Goal: Complete application form: Complete application form

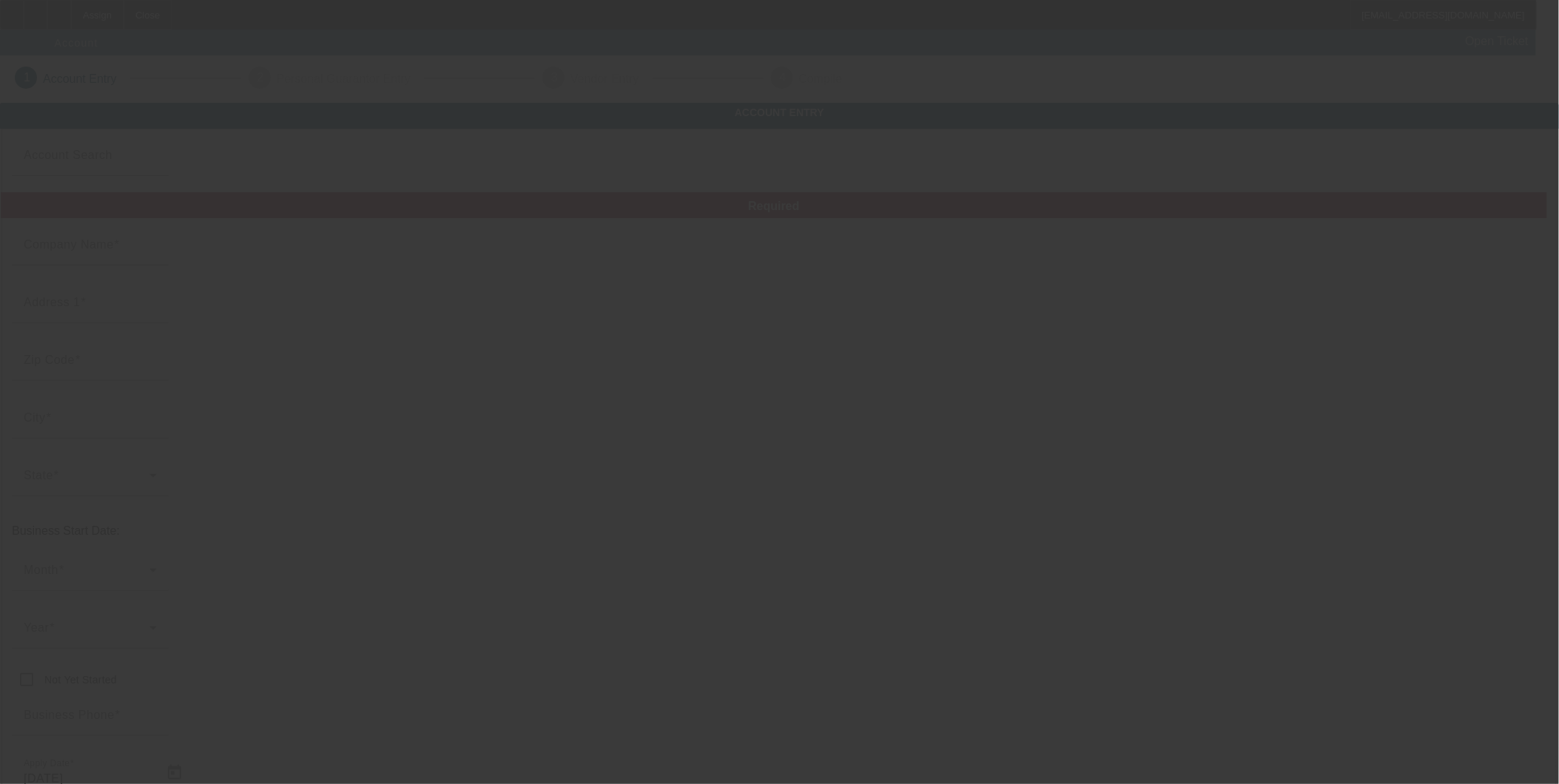
type input "[DATE]"
type input "Enhanced Auto Body Inc."
type input "[STREET_ADDRESS]"
type input "10977"
type input "[GEOGRAPHIC_DATA]"
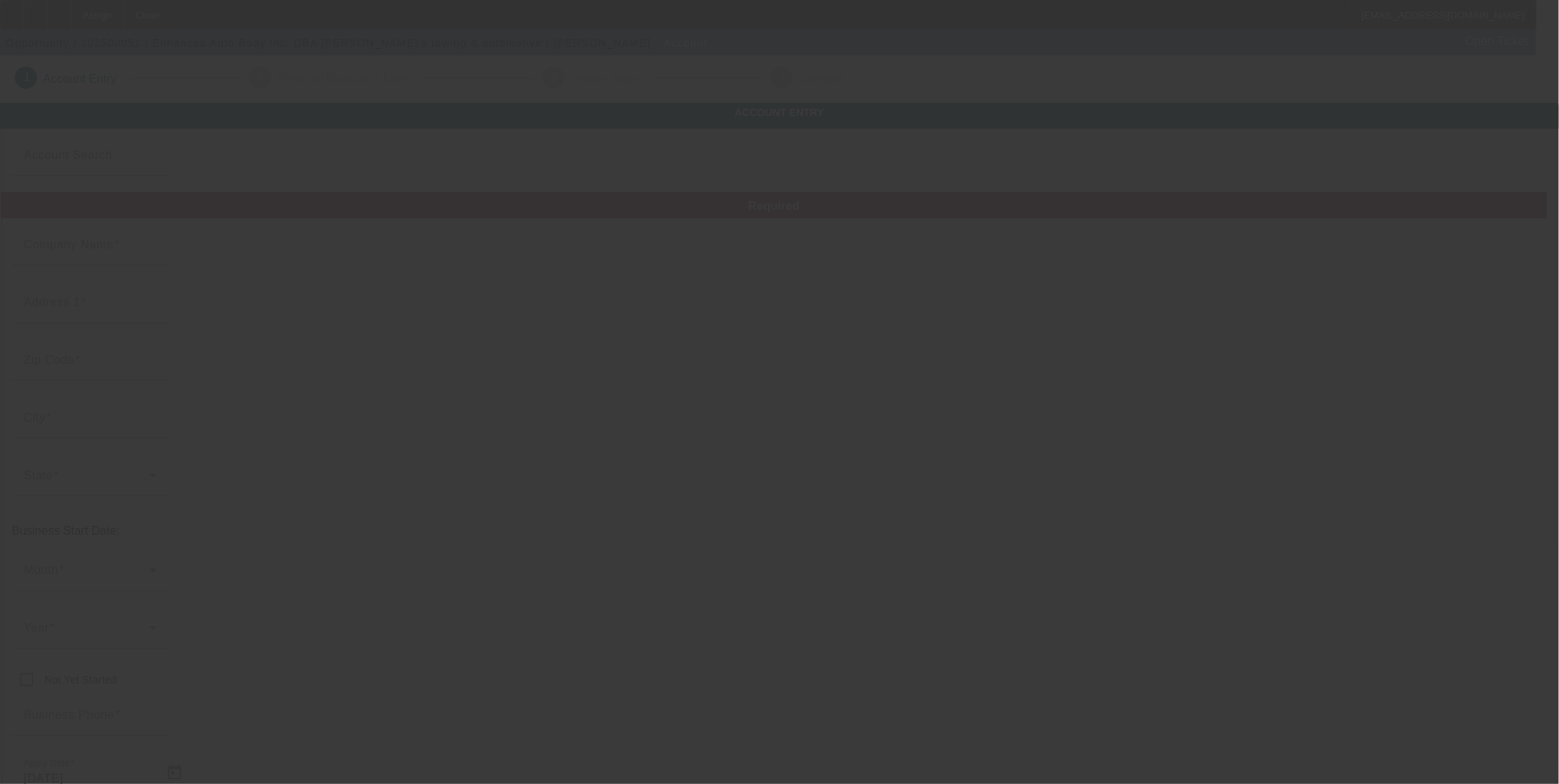
type input "[PHONE_NUMBER]"
type input "[PERSON_NAME]’s towing & automotive"
type input "[EMAIL_ADDRESS][DOMAIN_NAME]"
type input "Rockland"
type input "630000976"
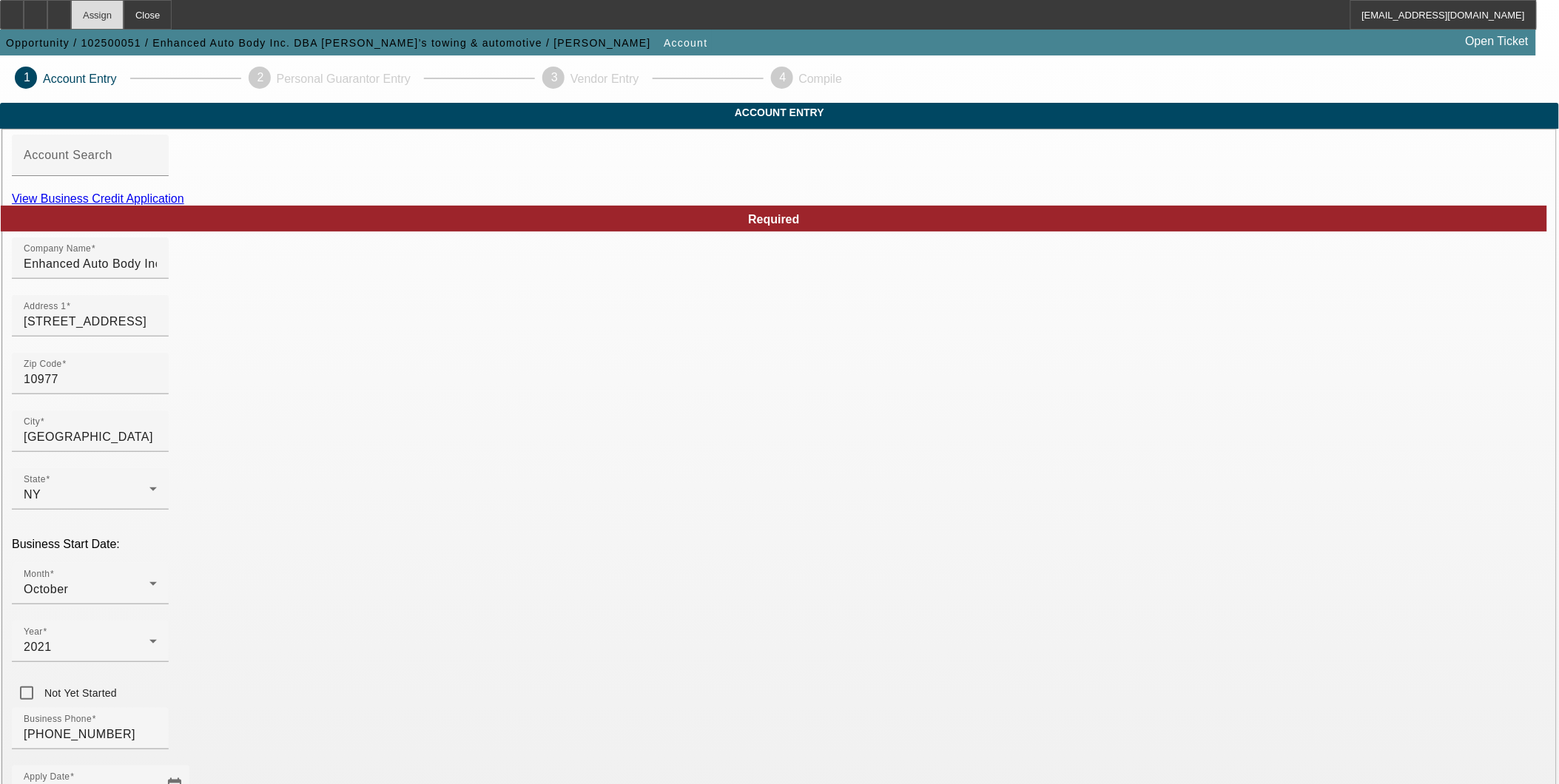
click at [122, 17] on div "Assign" at bounding box center [97, 14] width 52 height 29
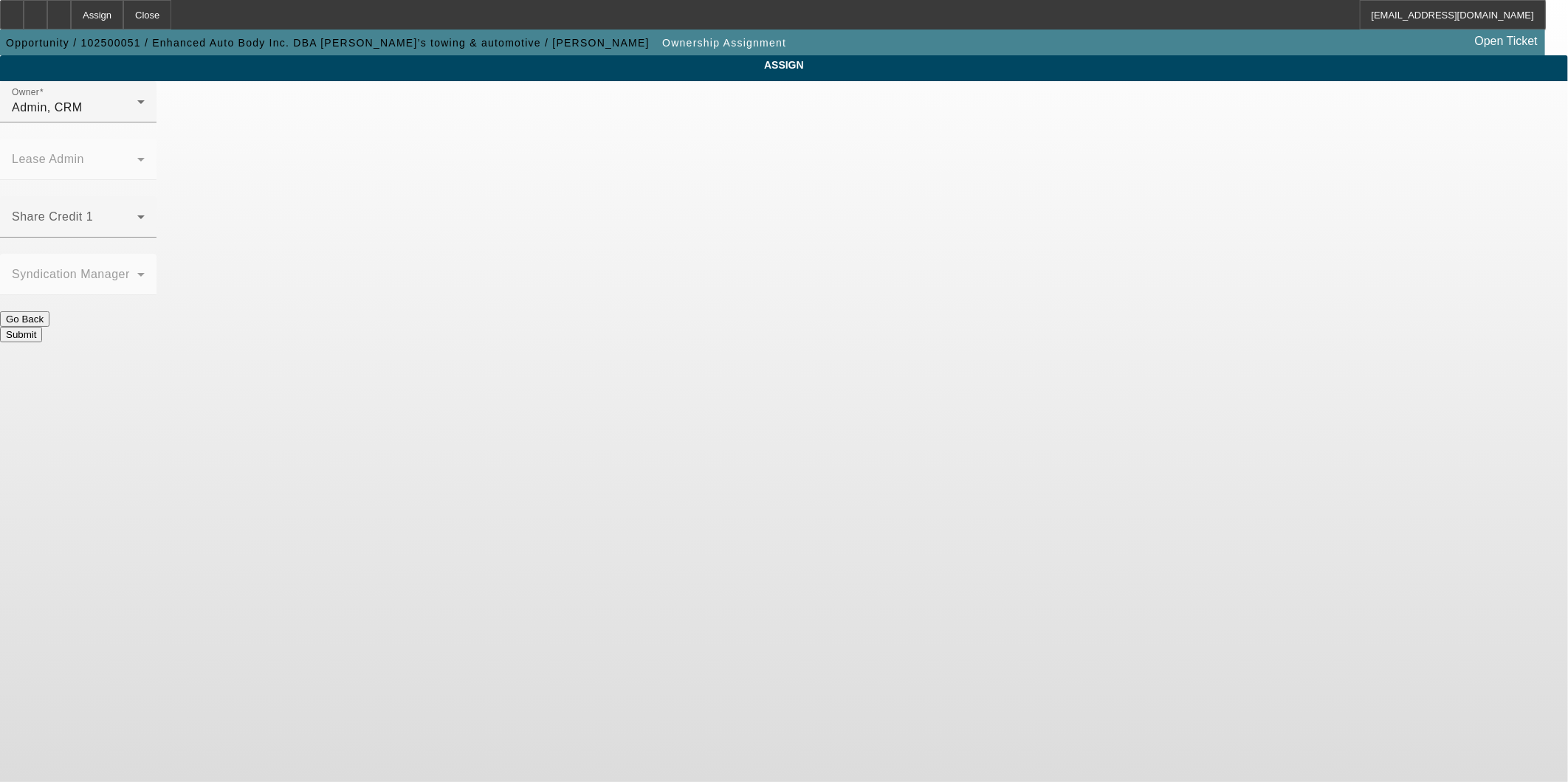
click at [49, 311] on button "Go Back" at bounding box center [25, 319] width 49 height 16
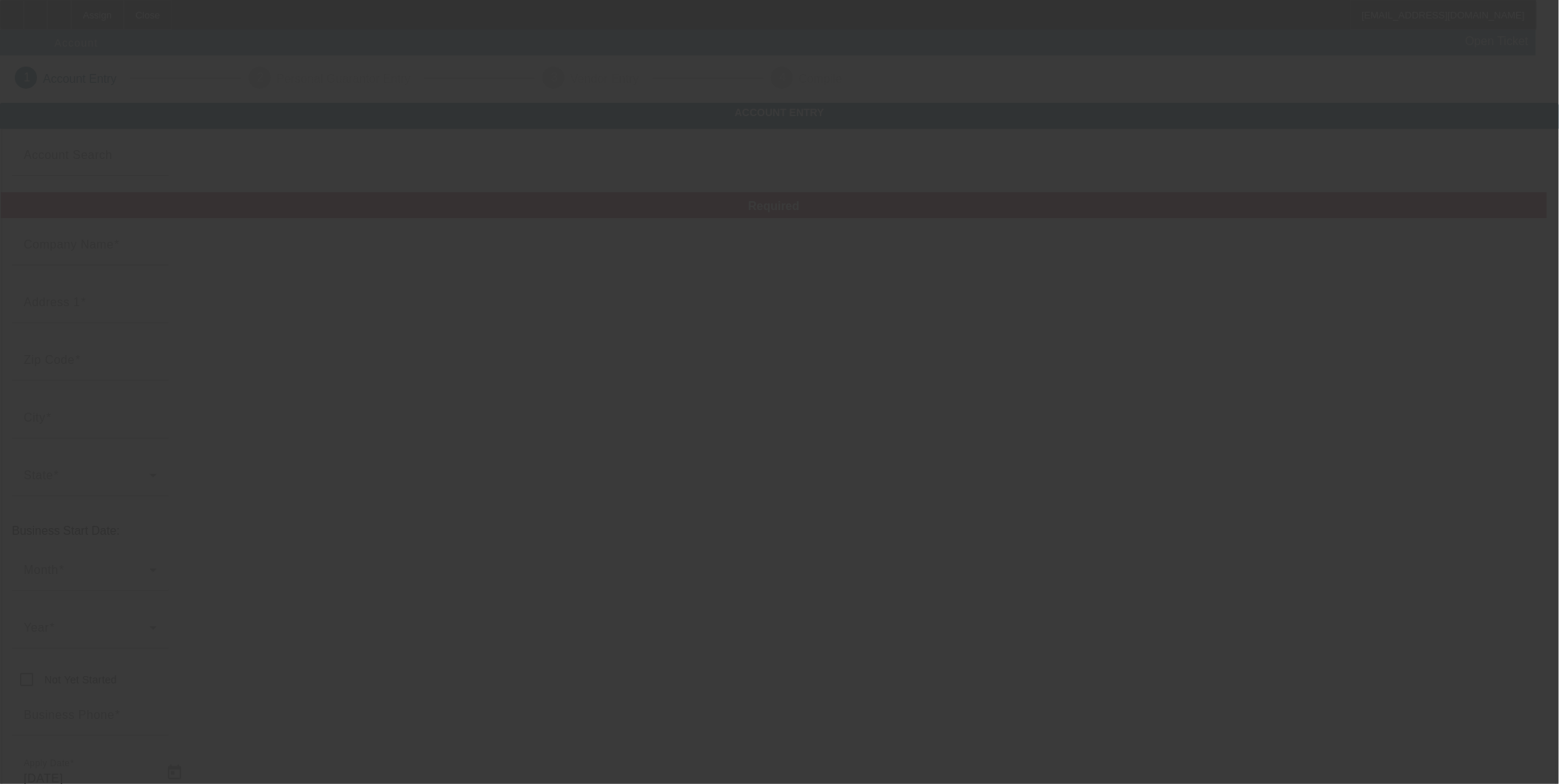
type input "Enhanced Auto Body Inc."
type input "[STREET_ADDRESS]"
type input "10977"
type input "[GEOGRAPHIC_DATA]"
type input "[PHONE_NUMBER]"
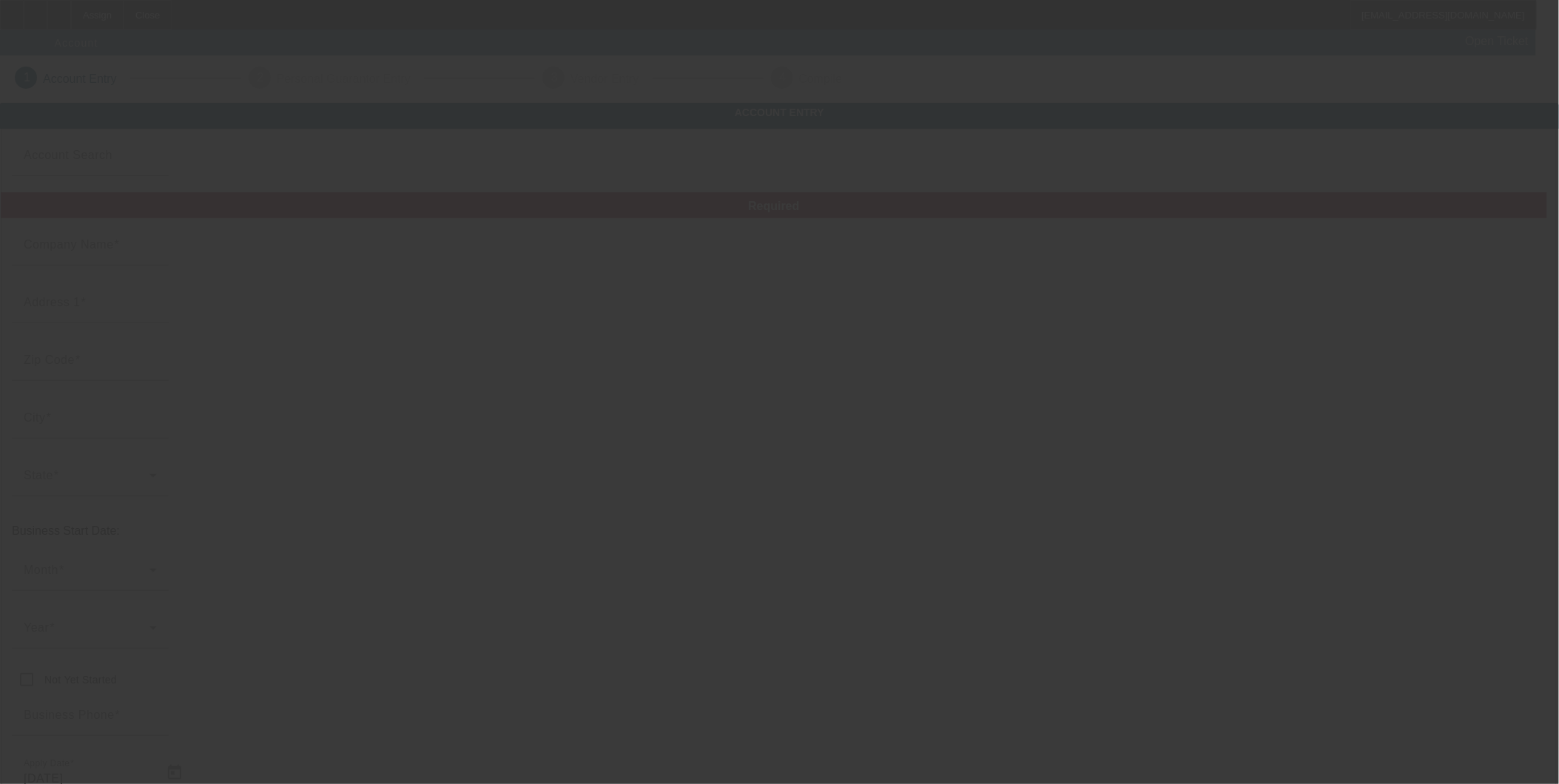
type input "[PERSON_NAME]’s towing & automotive"
type input "[EMAIL_ADDRESS][DOMAIN_NAME]"
type input "Rockland"
type input "630000976"
type input "[DATE]"
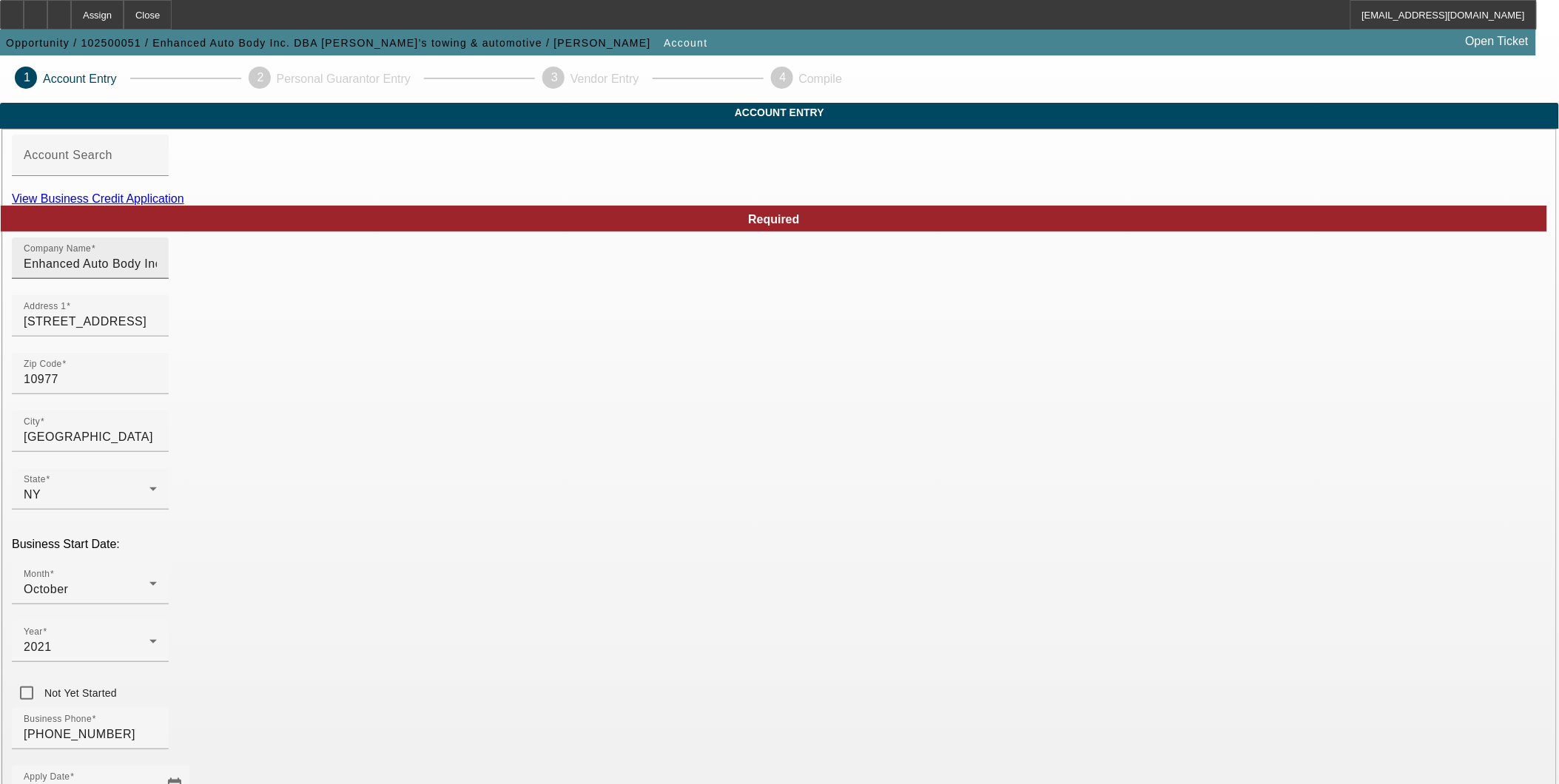
click at [157, 273] on input "Enhanced Auto Body Inc." at bounding box center [90, 264] width 133 height 17
drag, startPoint x: 653, startPoint y: 294, endPoint x: 233, endPoint y: 294, distance: 420.0
type input "Sa"
click at [184, 205] on link "View Business Credit Application" at bounding box center [98, 198] width 172 height 13
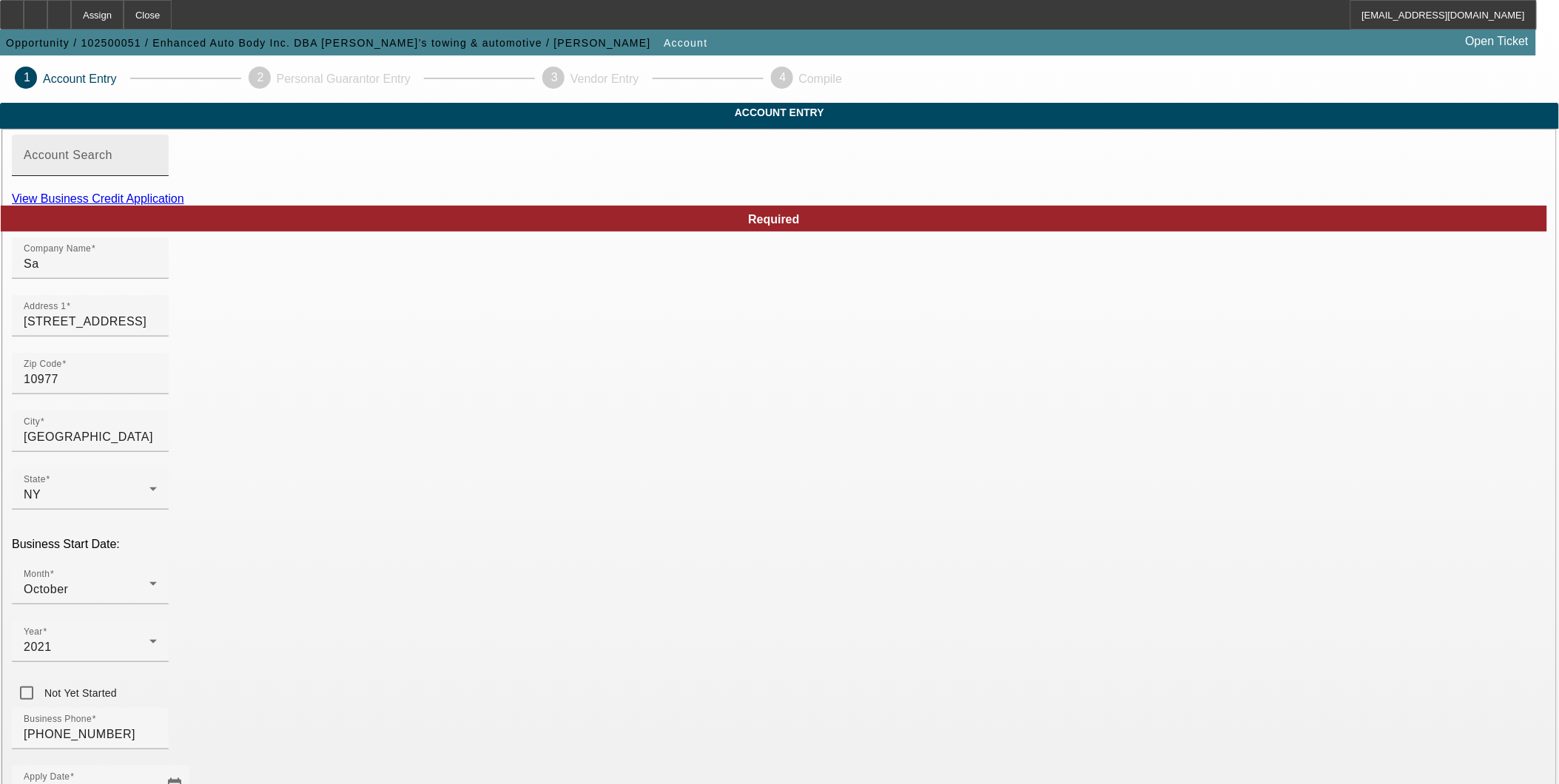
click at [113, 161] on mat-label "Account Search" at bounding box center [68, 155] width 89 height 13
click at [157, 170] on input "Account Search" at bounding box center [90, 161] width 133 height 17
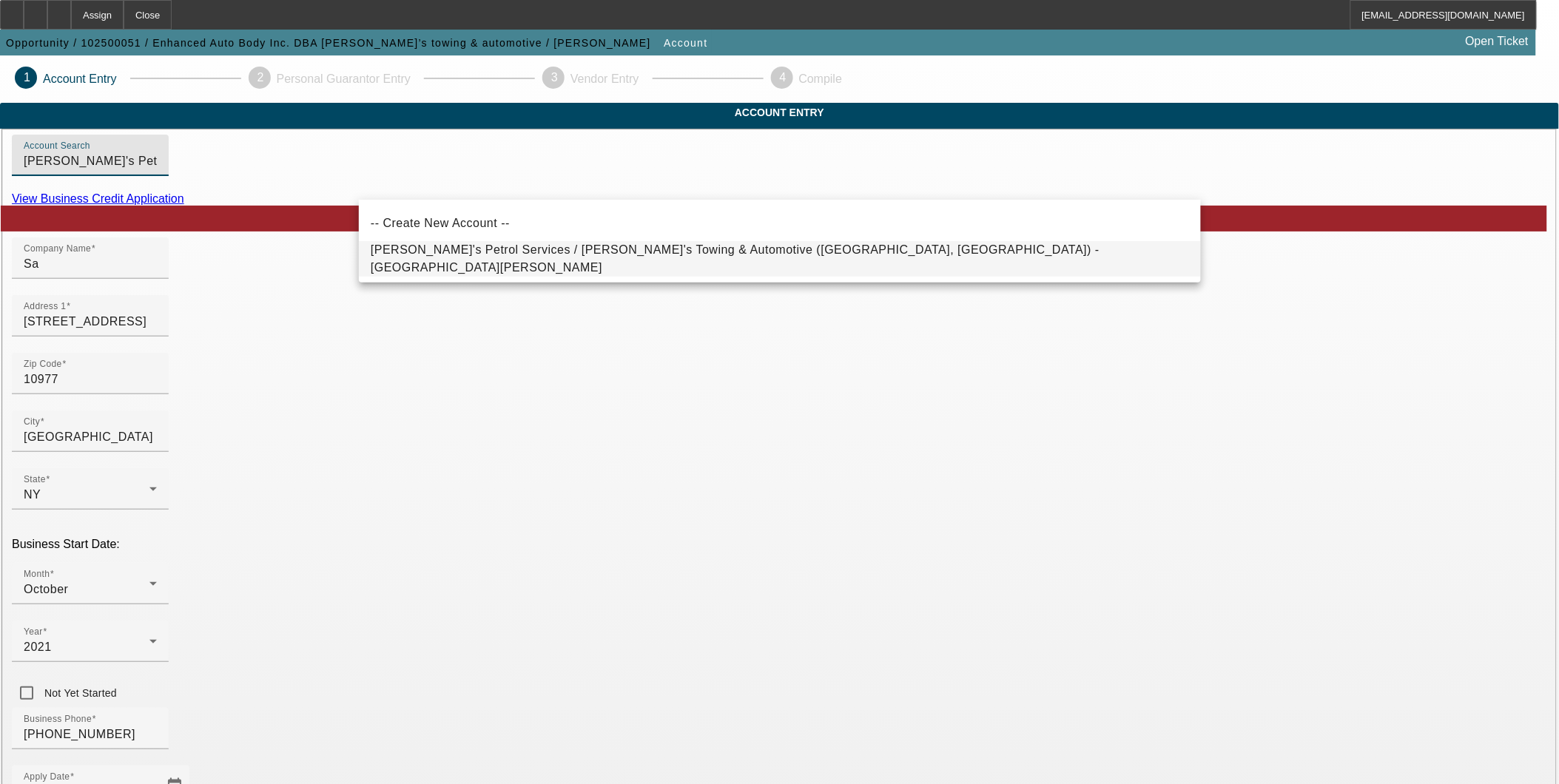
click at [483, 260] on span "[PERSON_NAME]'s Petrol Services / [PERSON_NAME]'s Towing & Automotive ([GEOGRAP…" at bounding box center [735, 259] width 729 height 30
type input "[PERSON_NAME]'s Petrol Services / [PERSON_NAME]'s Towing & Automotive ([GEOGRAP…"
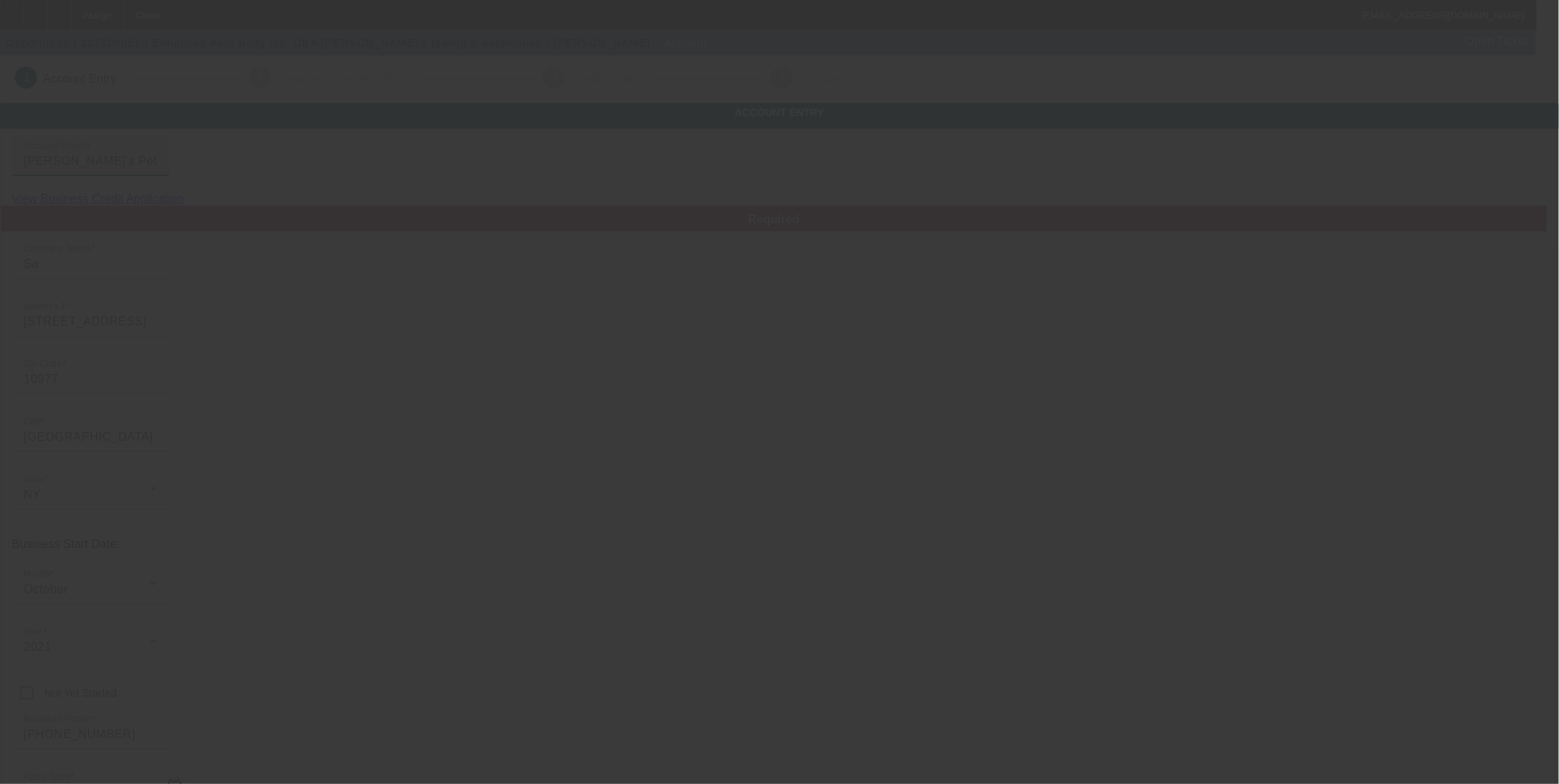
type input "[PERSON_NAME]'s Petrol Services / [PERSON_NAME]'s Towing & Automotive"
type input "[STREET_ADDRESS]"
type input "[PHONE_NUMBER]"
type input "[EMAIL_ADDRESS][DOMAIN_NAME]"
type input "[URL][DOMAIN_NAME]"
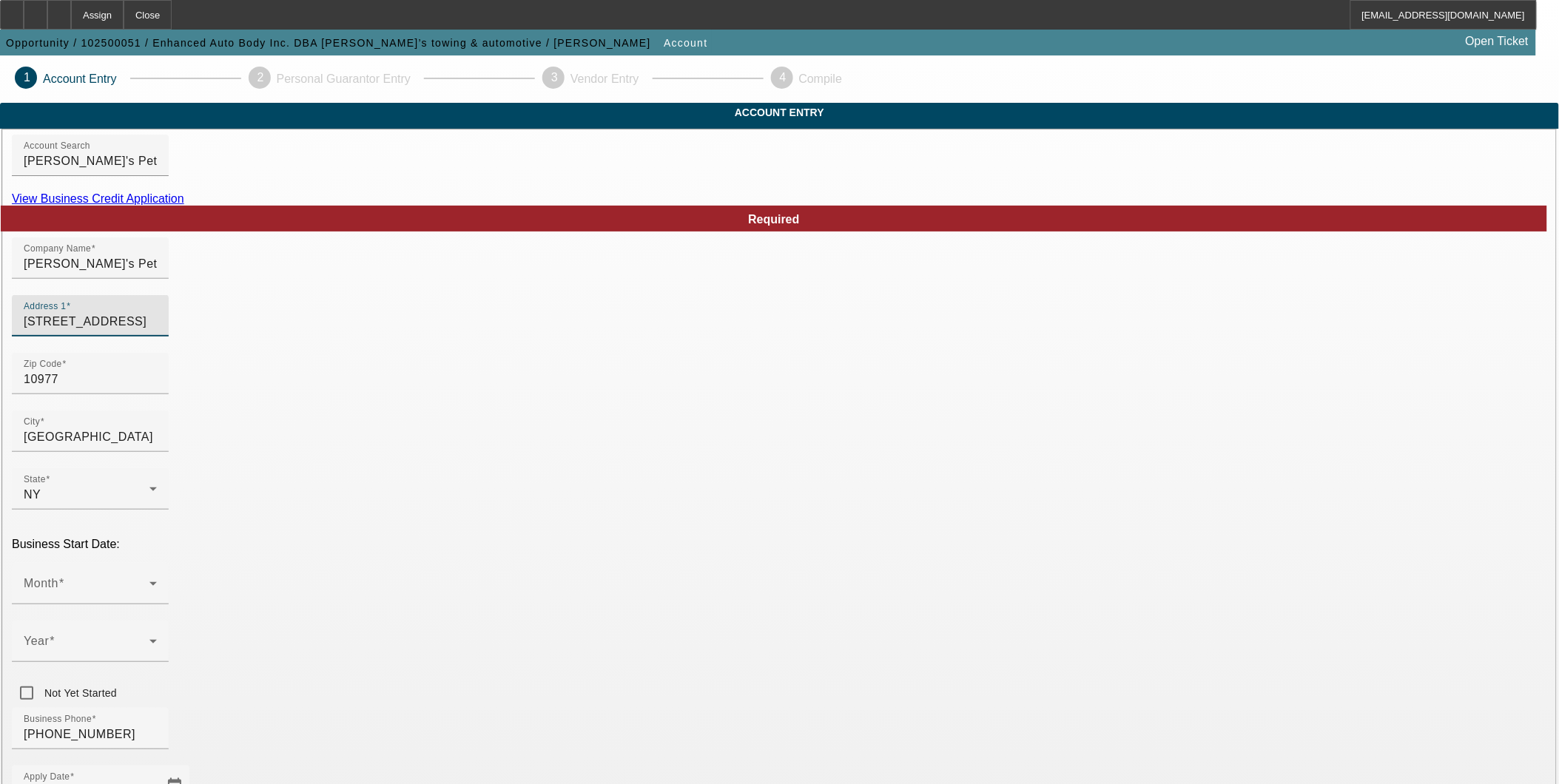
drag, startPoint x: 455, startPoint y: 342, endPoint x: 320, endPoint y: 341, distance: 135.0
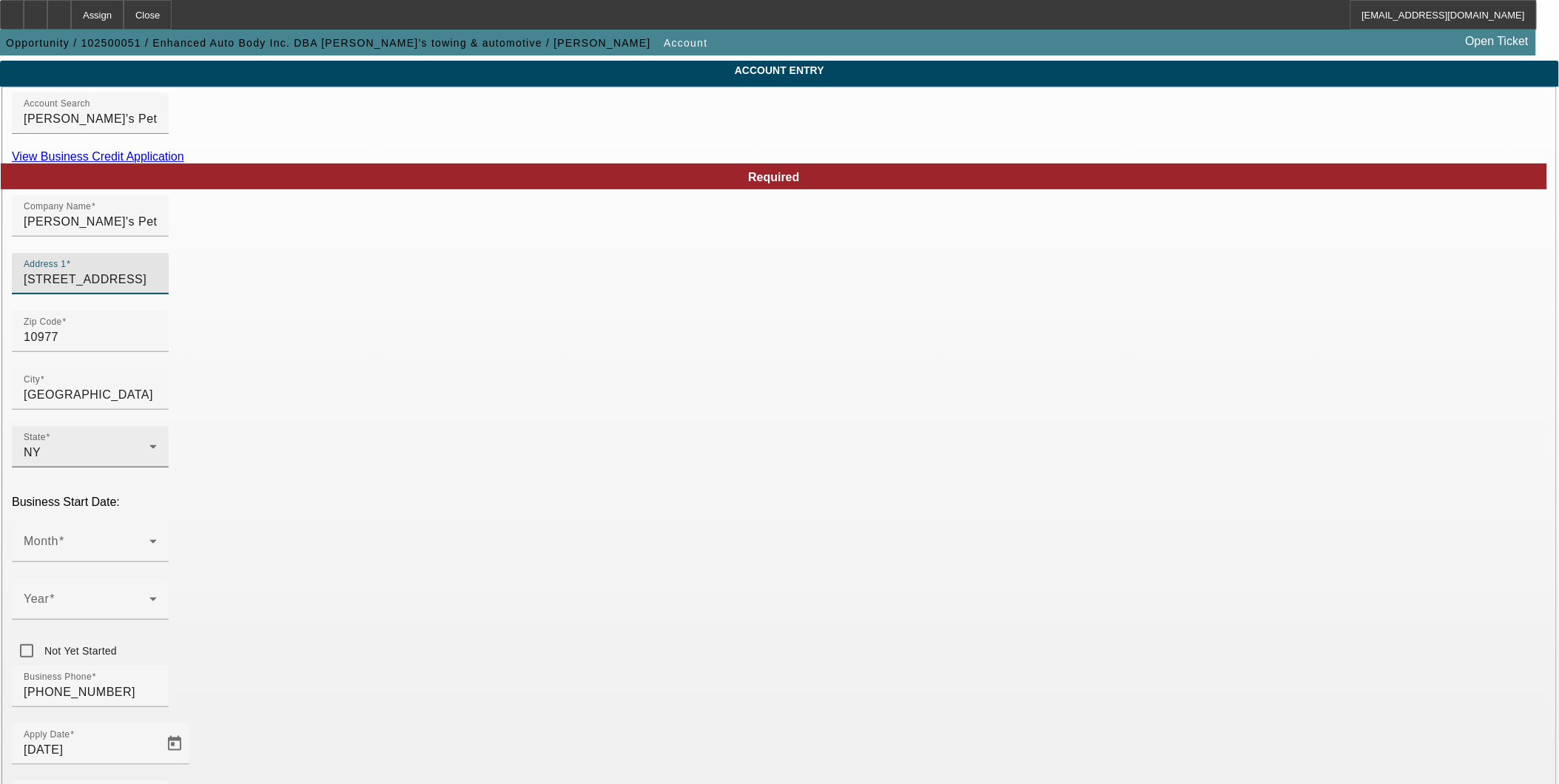
scroll to position [158, 0]
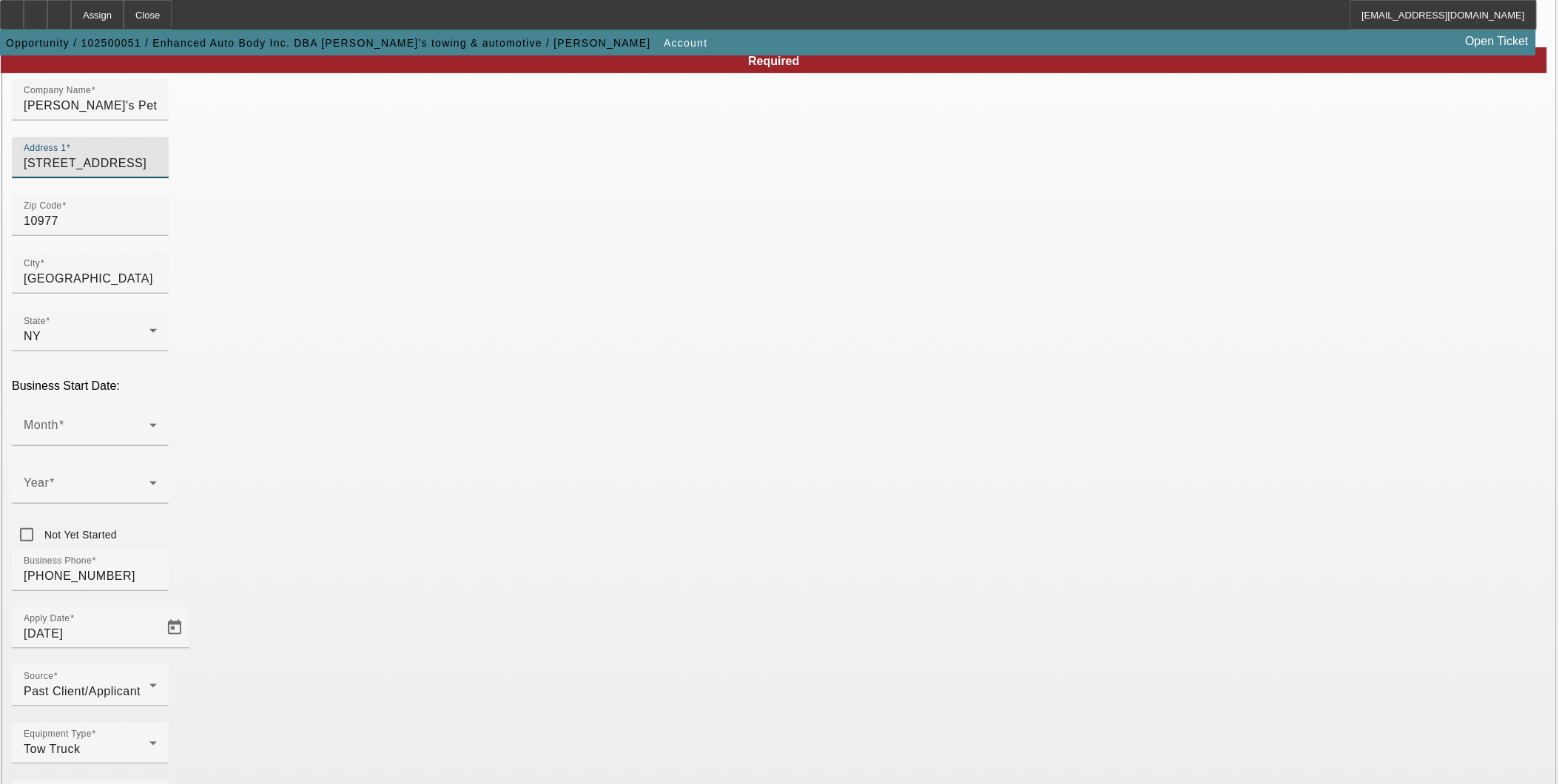
type input "[STREET_ADDRESS]"
type input "133960170"
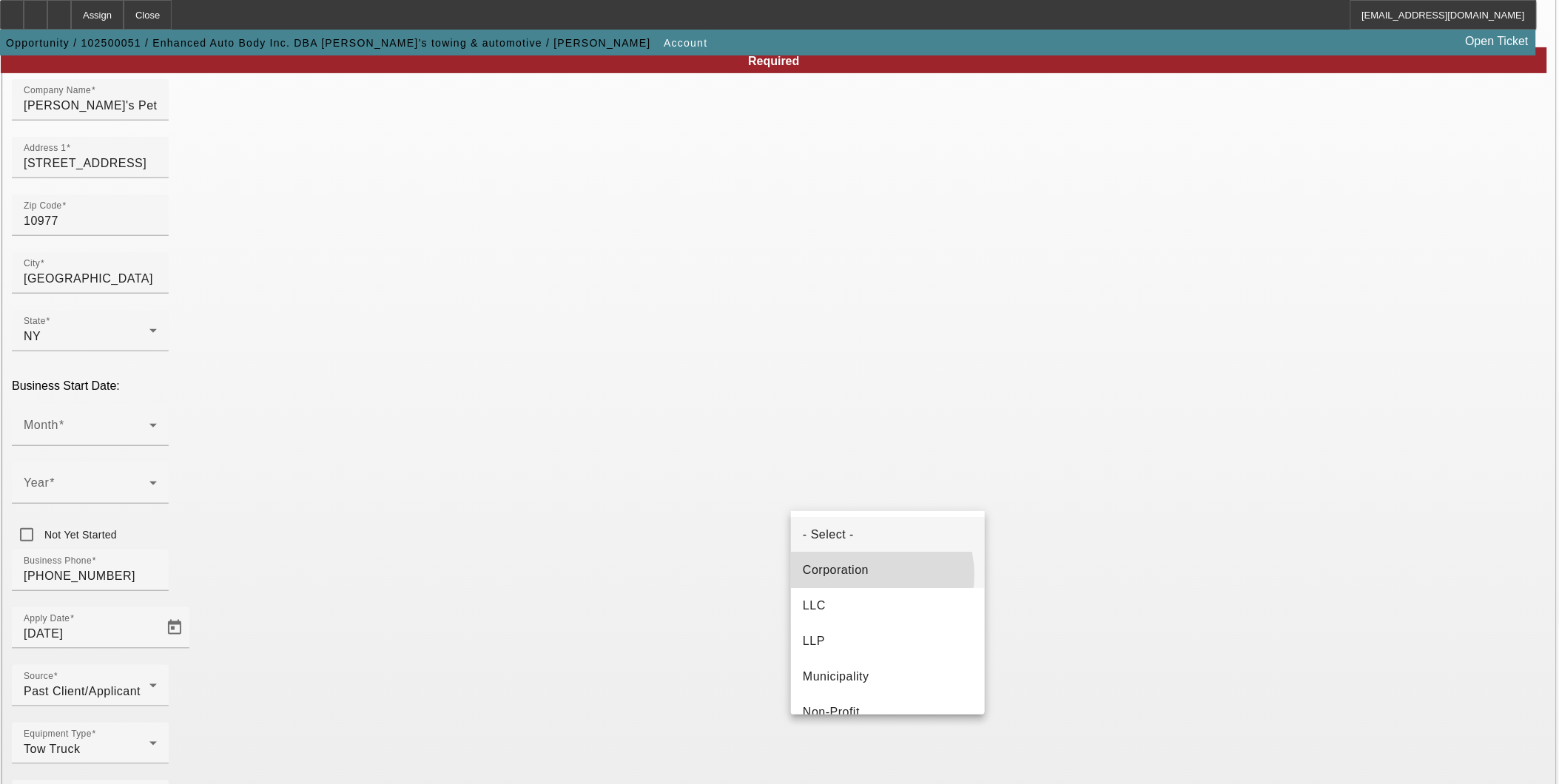
click at [867, 575] on span "Corporation" at bounding box center [835, 571] width 66 height 17
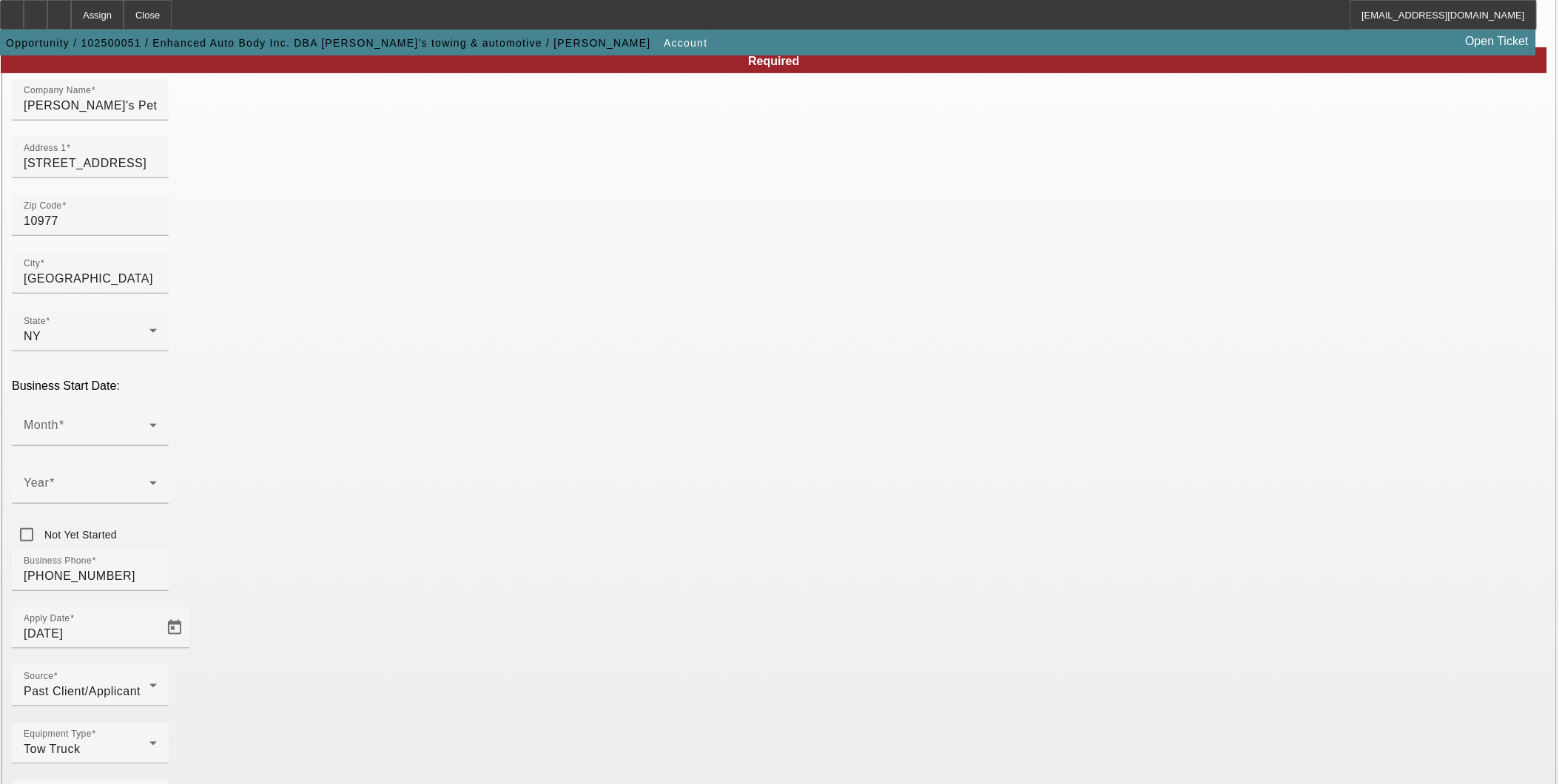
click at [743, 723] on div "Equipment Type Tow Truck" at bounding box center [780, 751] width 1535 height 58
click at [162, 417] on icon at bounding box center [153, 425] width 17 height 17
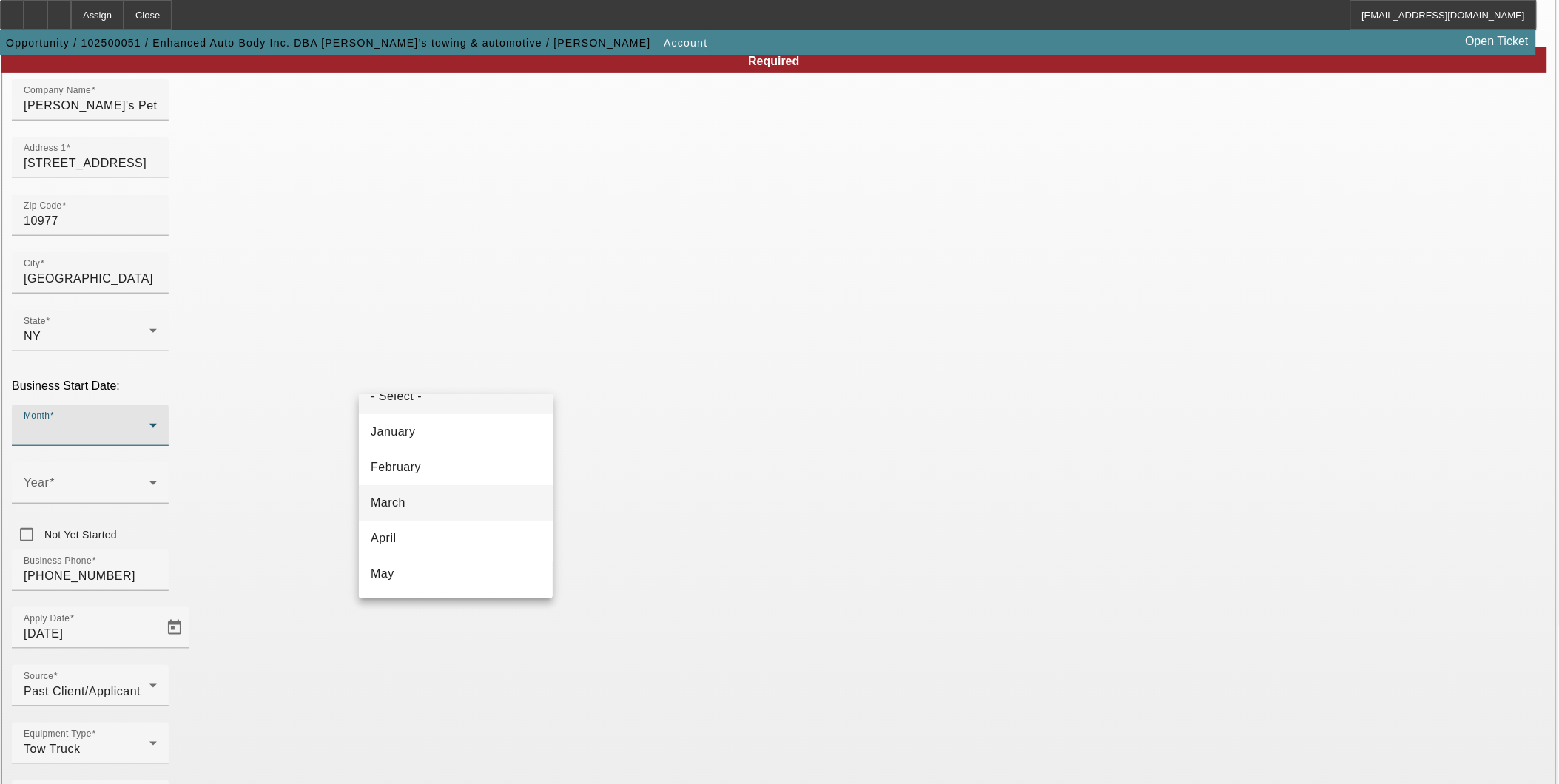
scroll to position [82, 0]
click at [441, 513] on mat-option "May" at bounding box center [456, 514] width 194 height 36
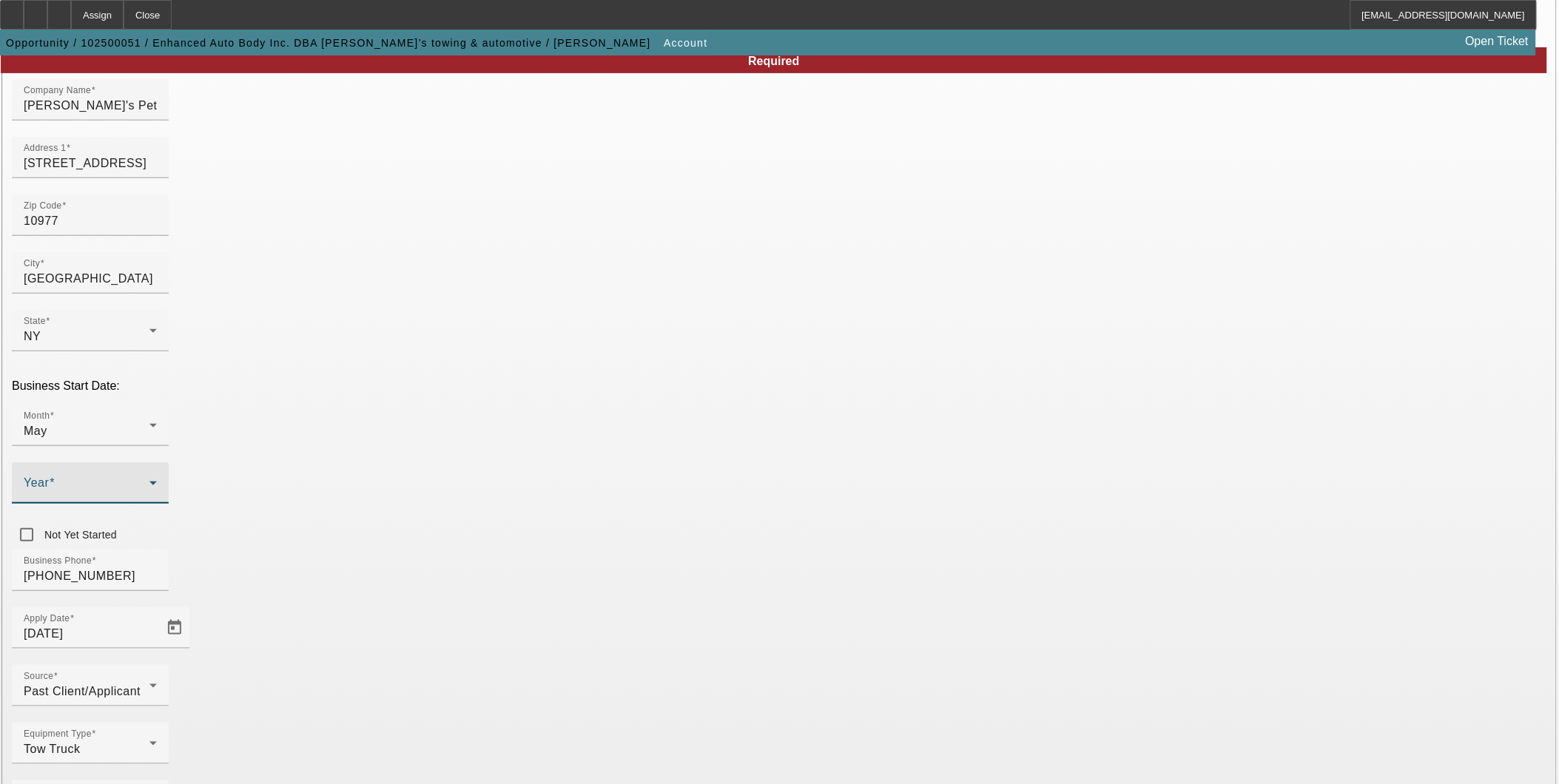
click at [149, 480] on span at bounding box center [87, 489] width 125 height 17
click at [628, 470] on mat-option "1999" at bounding box center [618, 462] width 86 height 36
click at [656, 550] on div "Business Phone [PHONE_NUMBER]" at bounding box center [780, 578] width 1535 height 58
click at [720, 723] on div "Equipment Type Tow Truck" at bounding box center [780, 751] width 1535 height 58
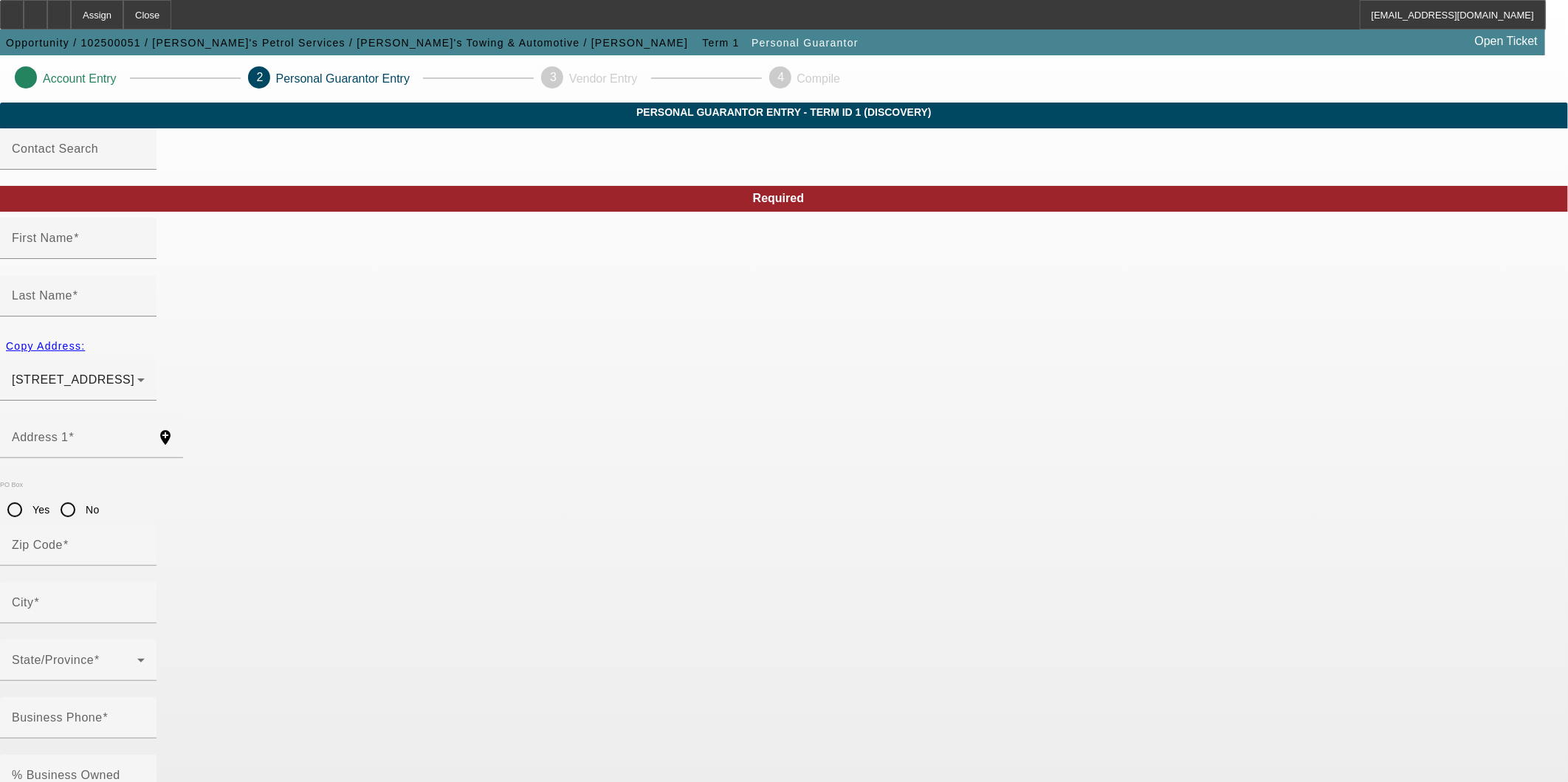
type input "[PERSON_NAME]"
type input "Naemit"
type input "[STREET_ADDRESS]"
radio input "true"
type input "10977"
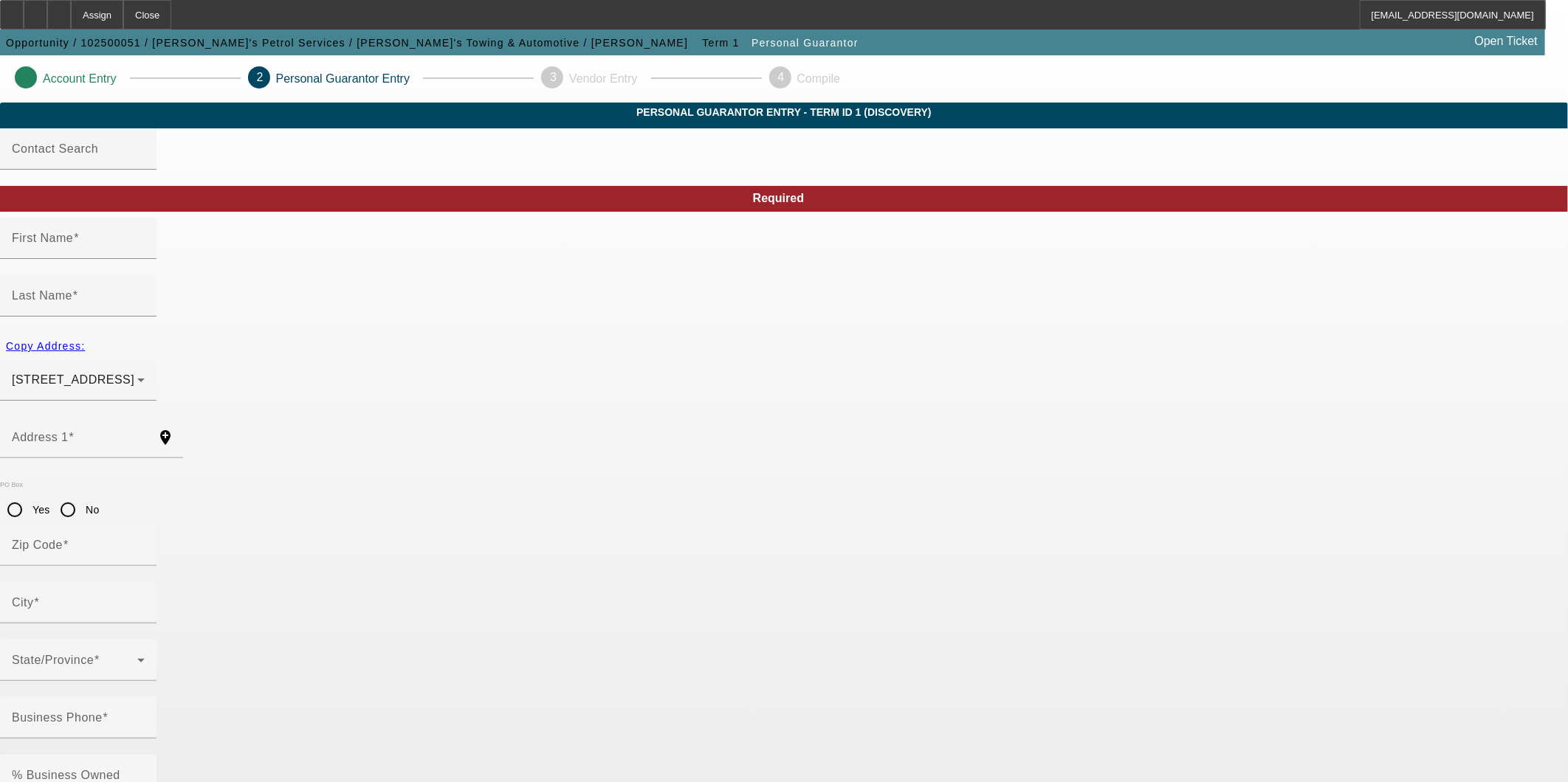
type input "[GEOGRAPHIC_DATA]"
type input "[PHONE_NUMBER]"
type input "100"
type input "080-60-6293"
type input "[EMAIL_ADDRESS][DOMAIN_NAME]"
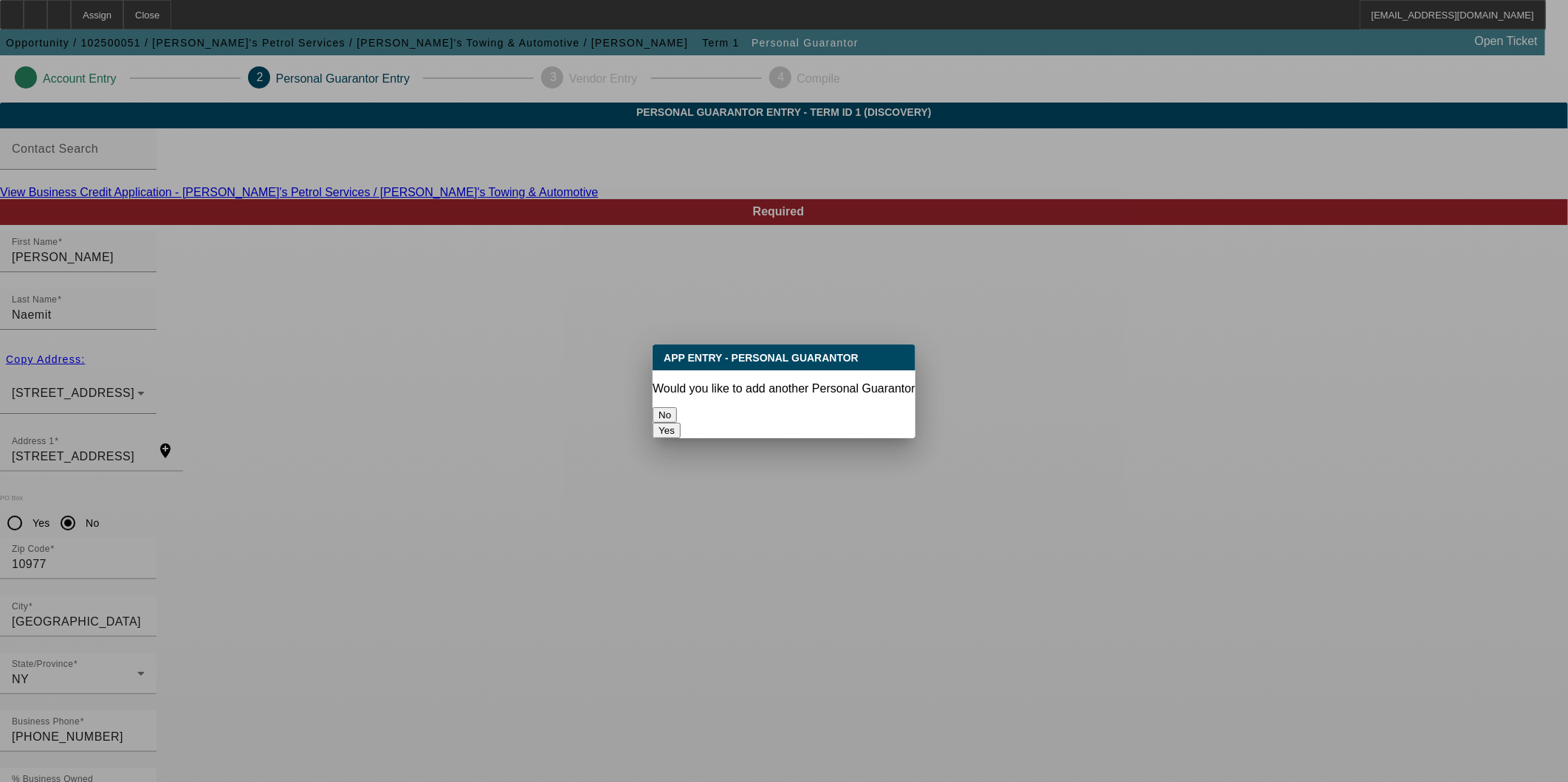
click at [677, 408] on button "No" at bounding box center [664, 416] width 25 height 16
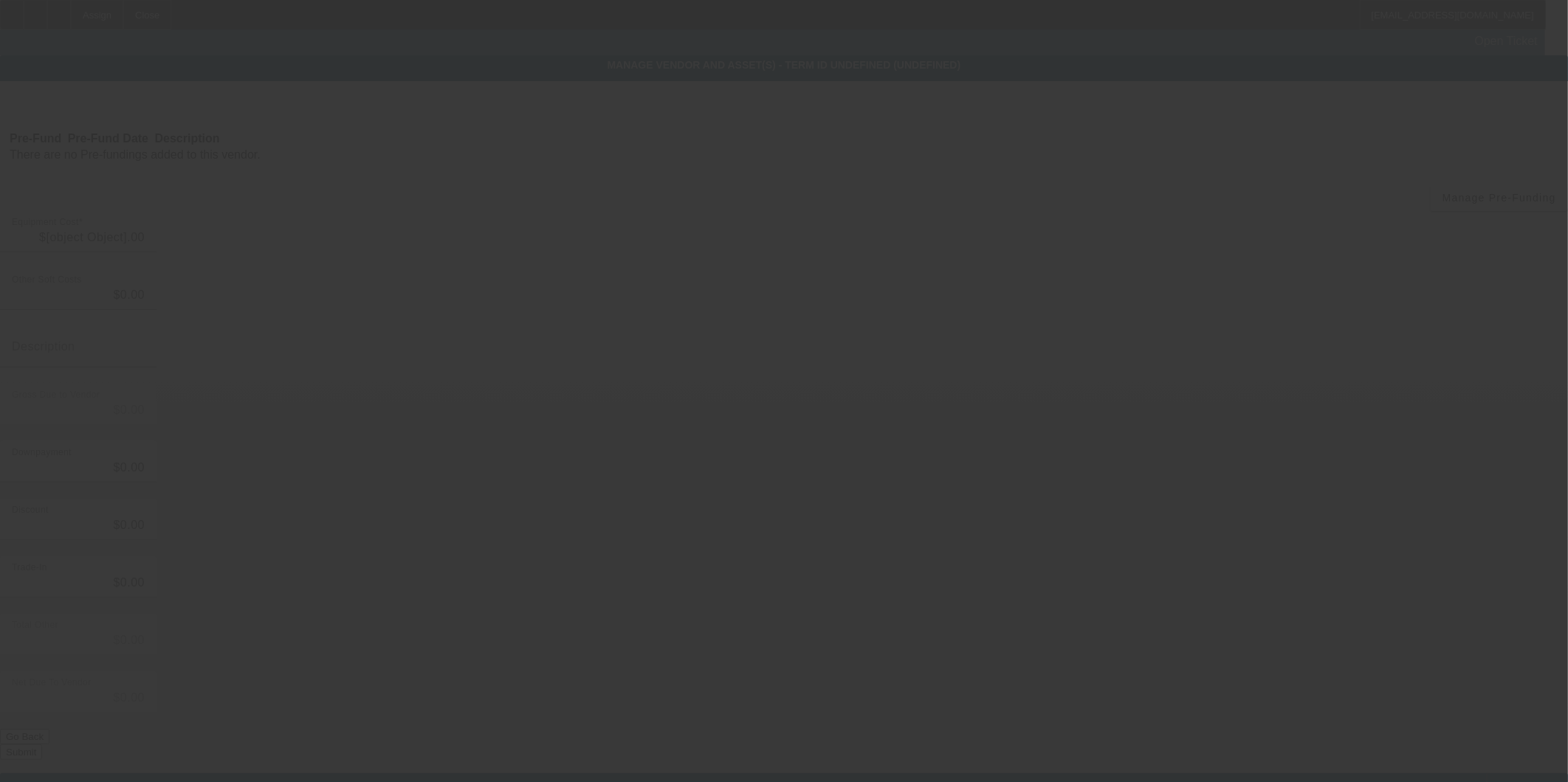
type input "$47,000.00"
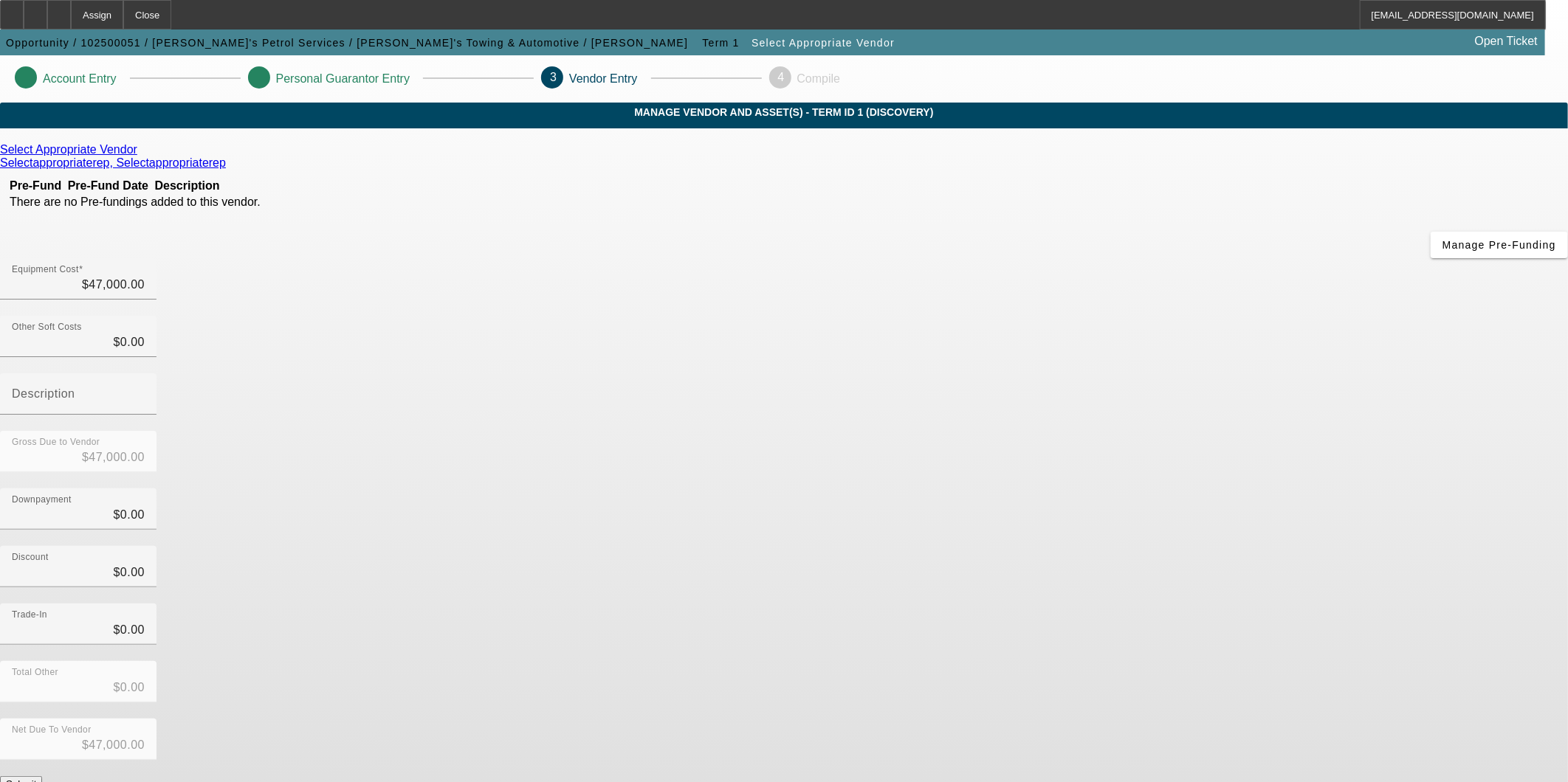
click at [42, 776] on button "Submit" at bounding box center [21, 784] width 42 height 16
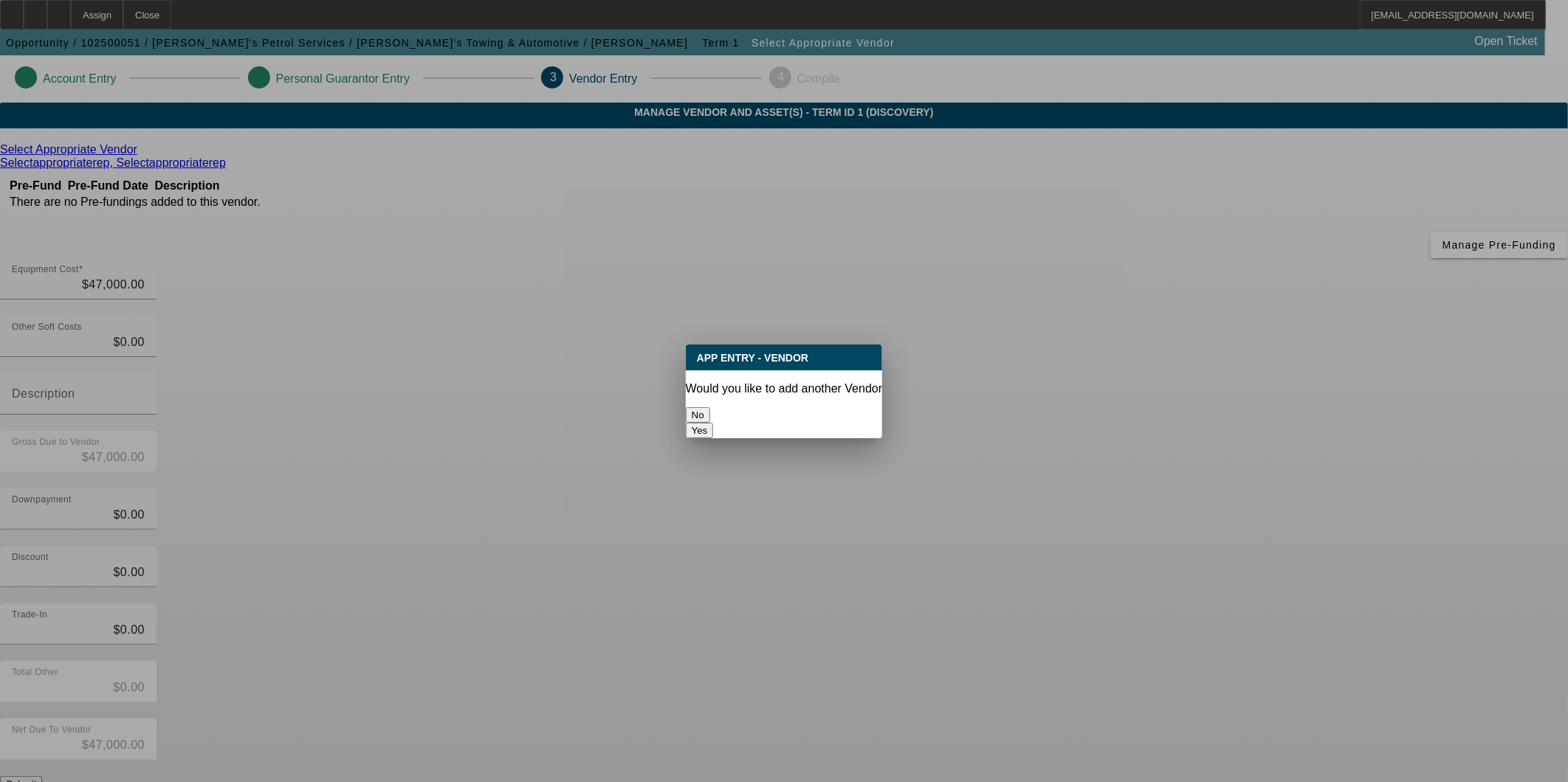
click at [710, 408] on button "No" at bounding box center [698, 416] width 25 height 16
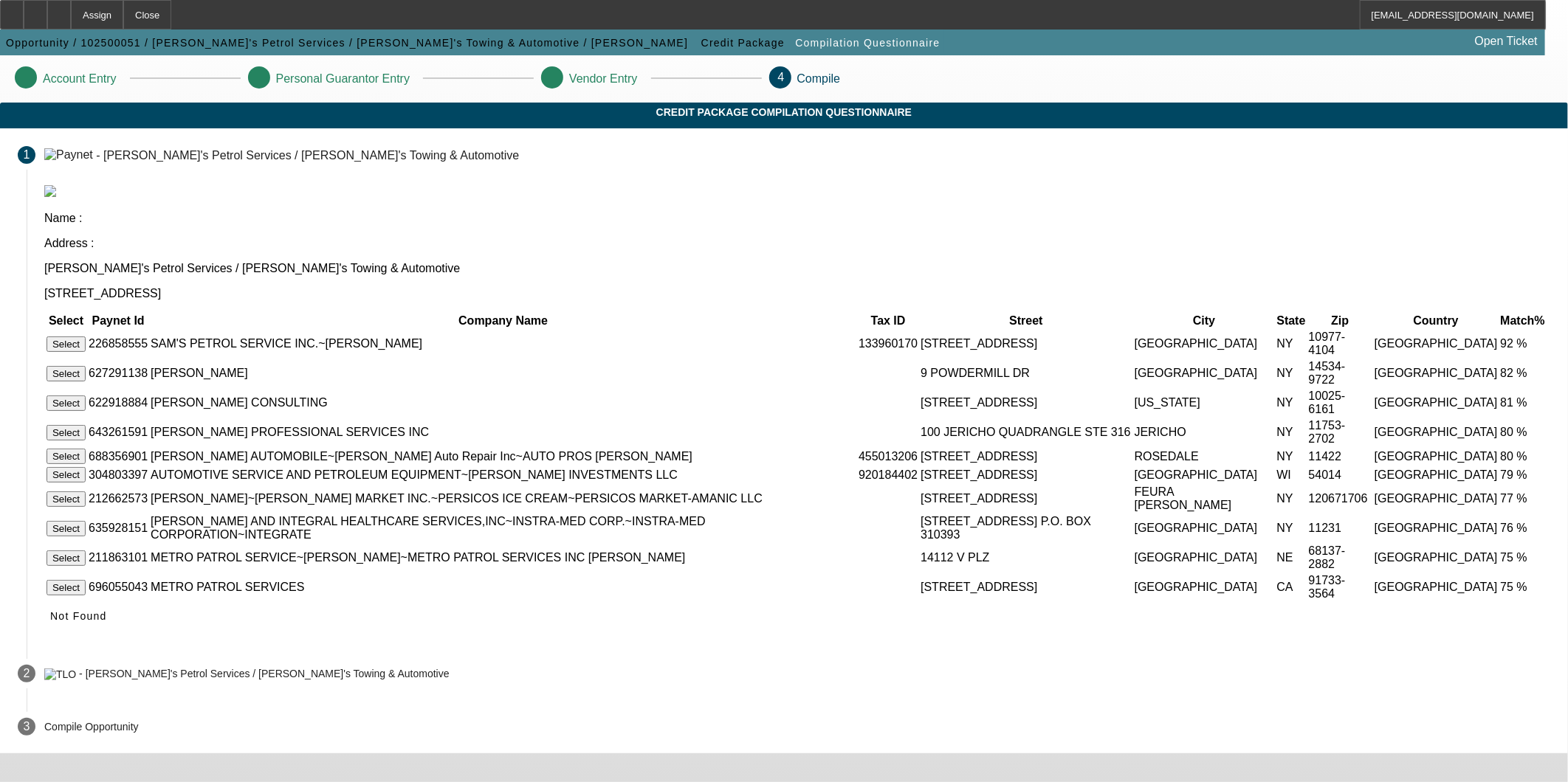
click at [86, 336] on button "Select" at bounding box center [66, 344] width 39 height 16
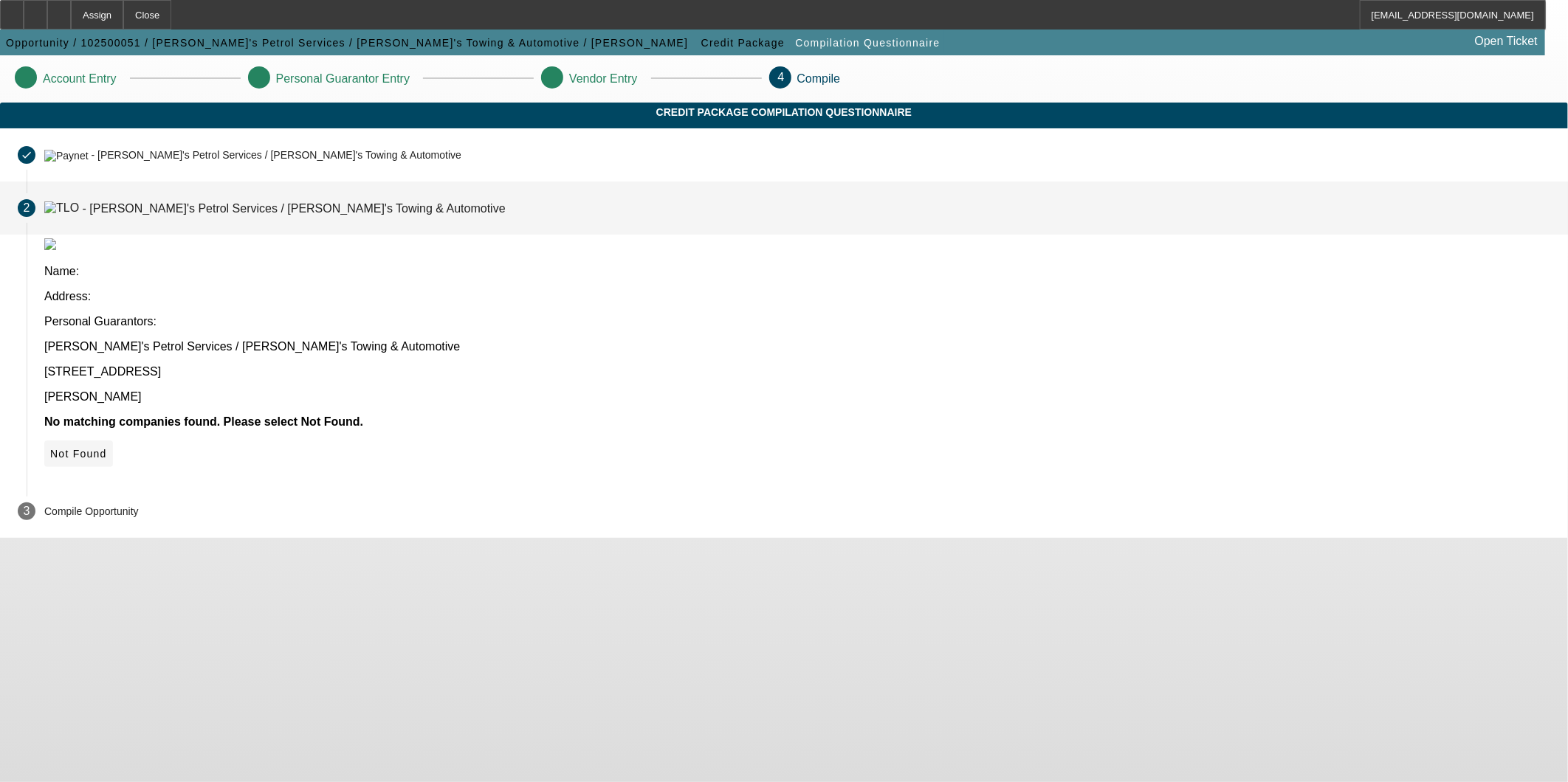
click at [107, 448] on span "Not Found" at bounding box center [78, 454] width 57 height 12
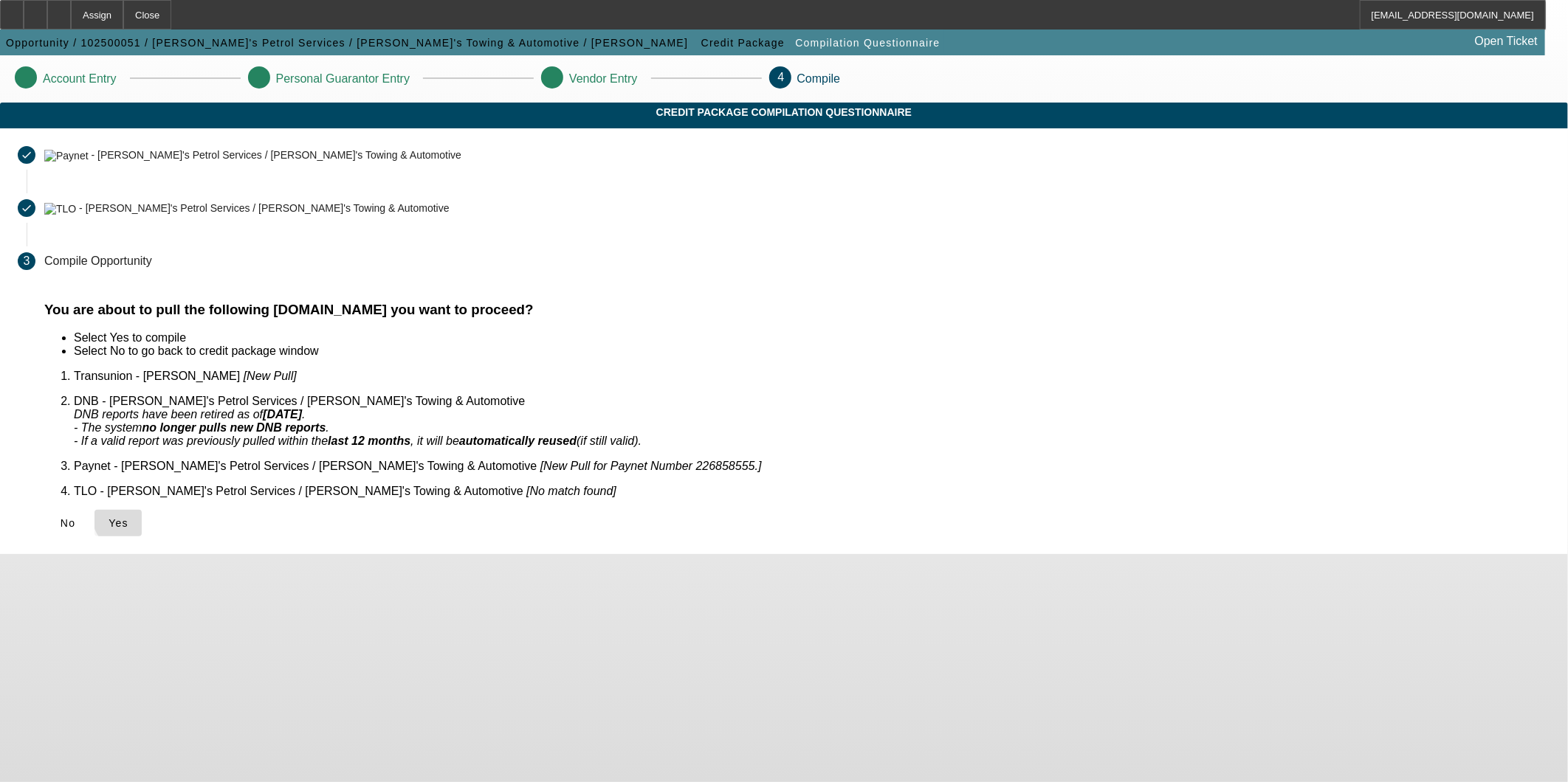
click at [128, 517] on span "Yes" at bounding box center [118, 522] width 20 height 12
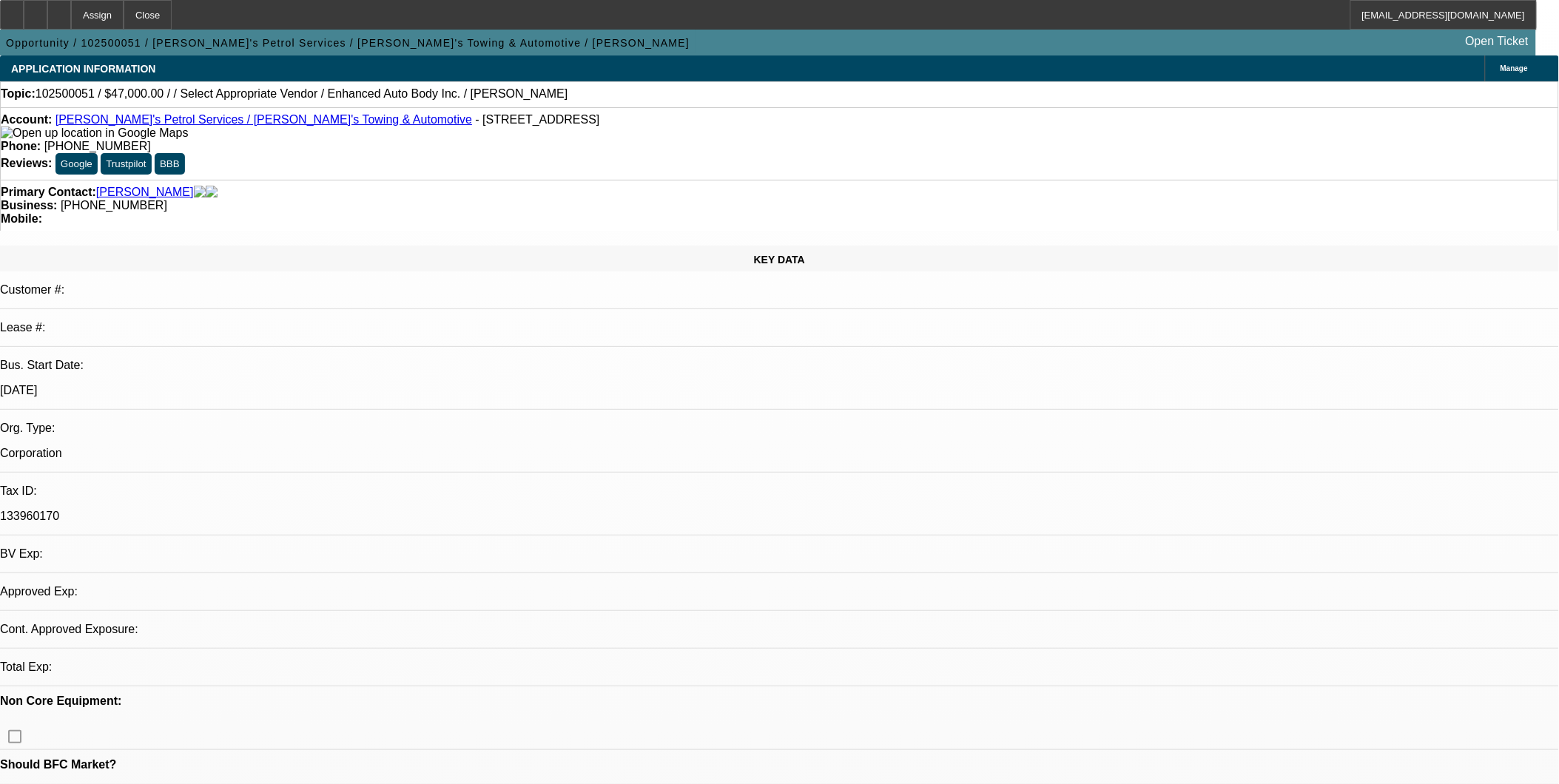
select select "0"
select select "2"
select select "0.1"
select select "1"
select select "2"
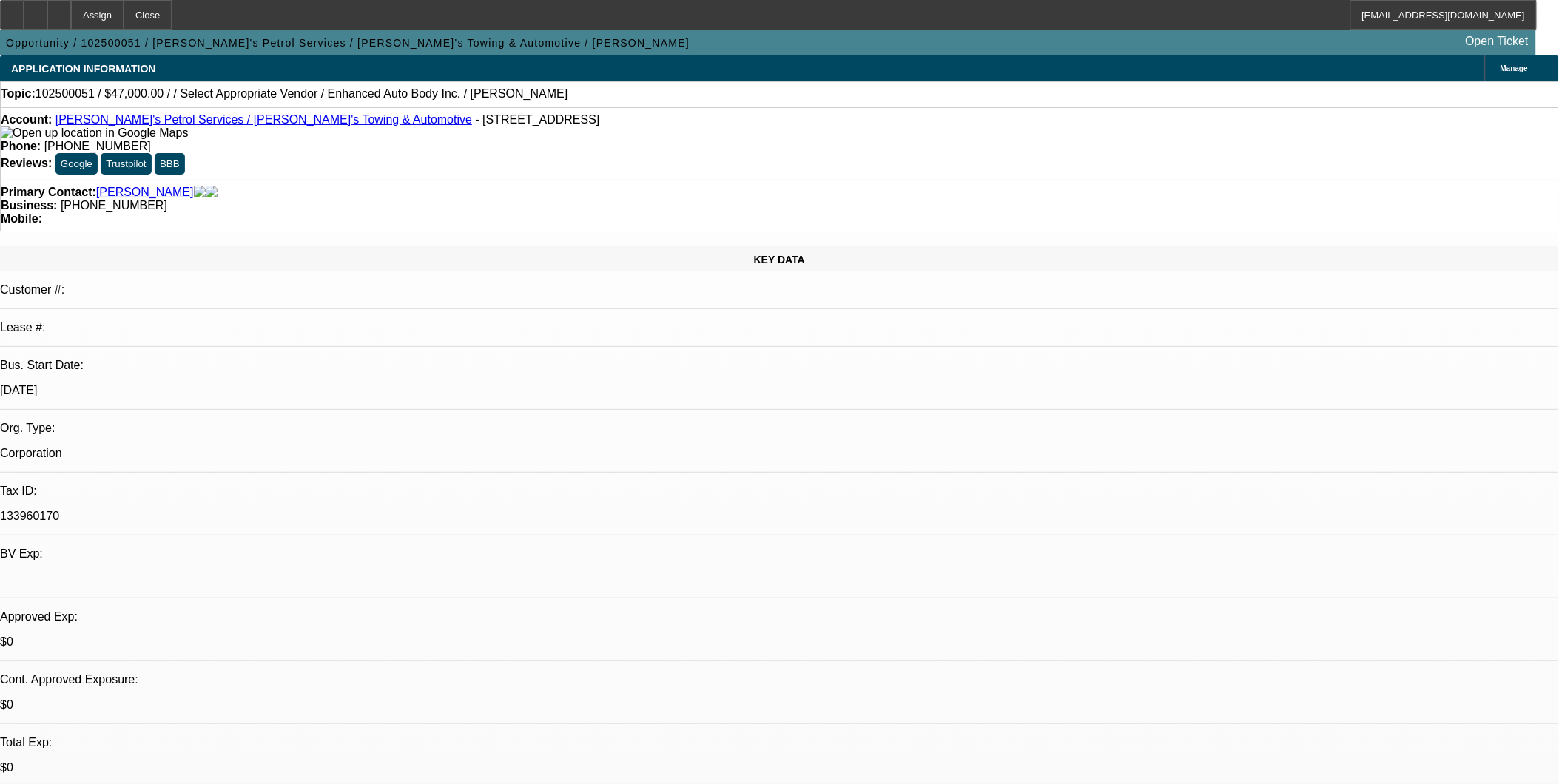
select select "4"
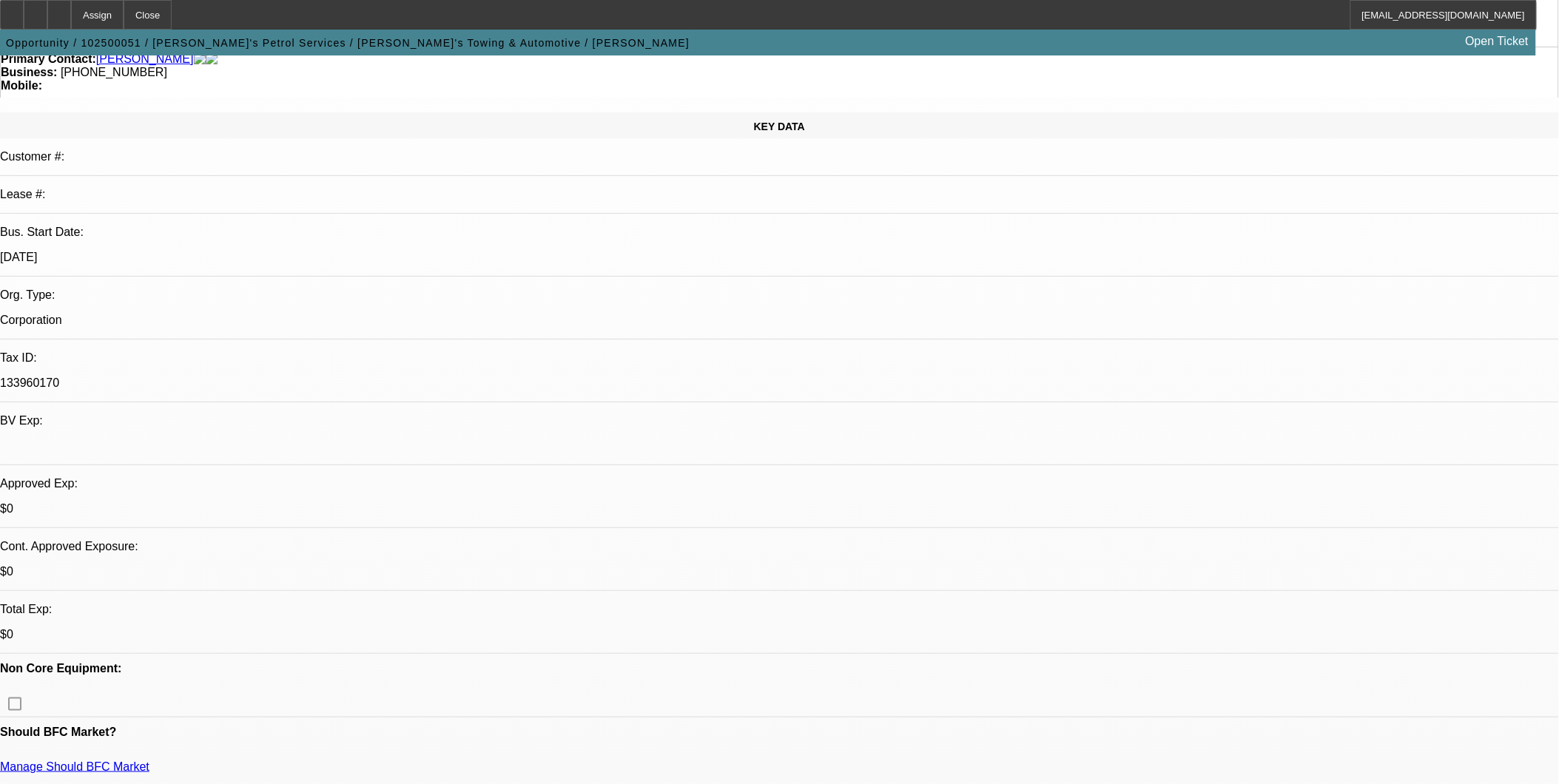
scroll to position [164, 0]
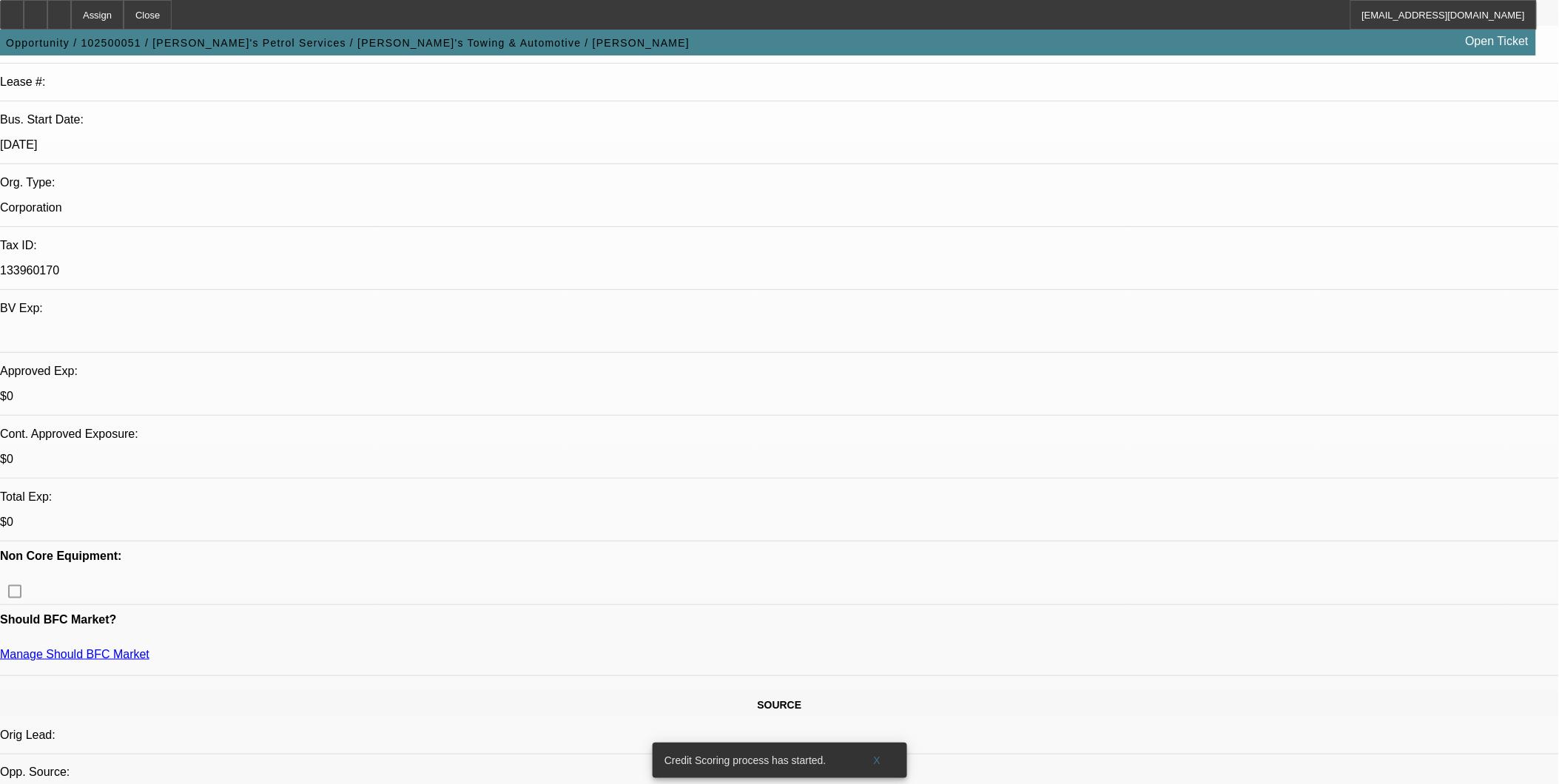
scroll to position [246, 0]
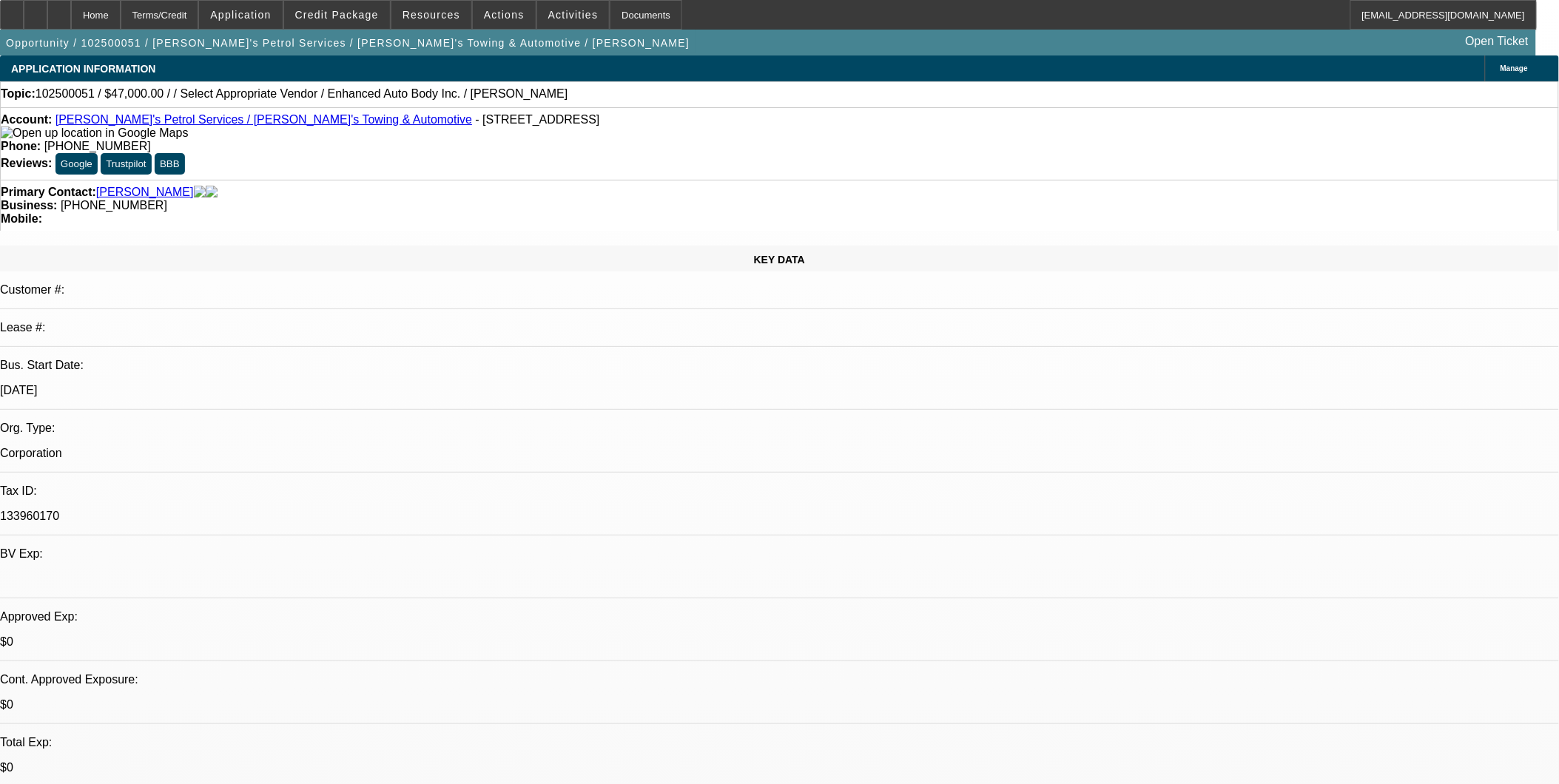
select select "0"
select select "2"
select select "0.1"
select select "4"
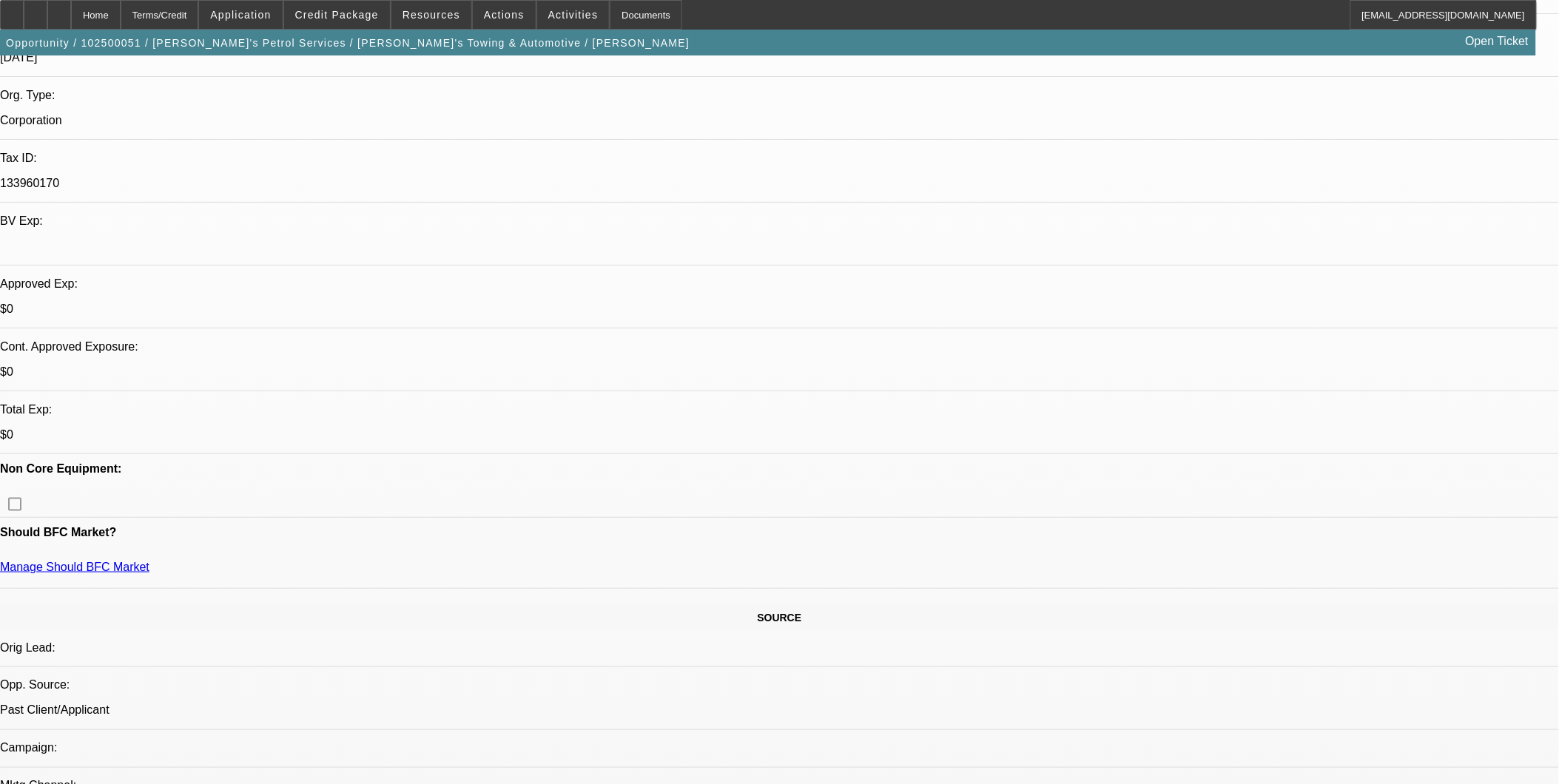
scroll to position [329, 0]
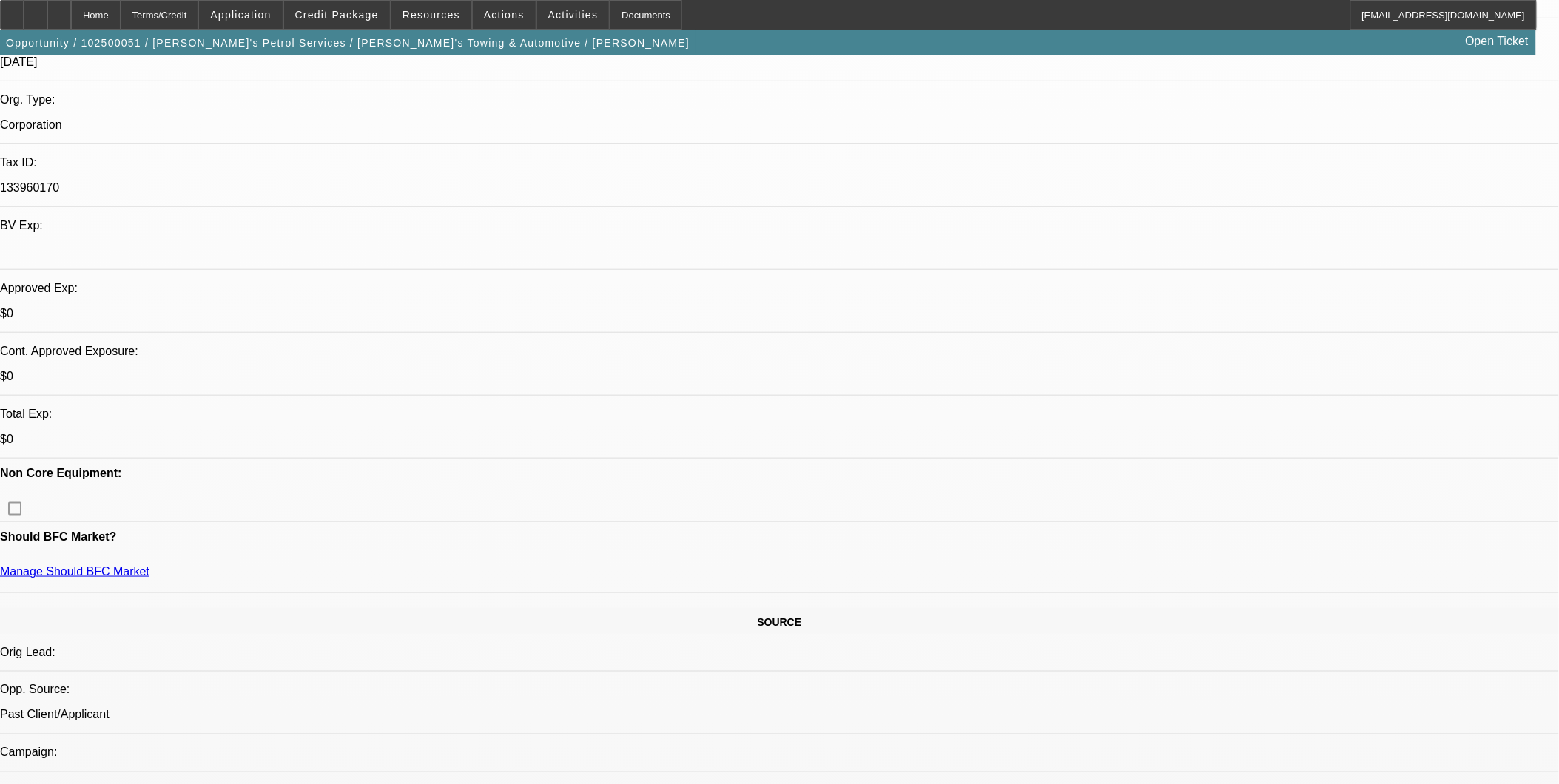
radio input "true"
type textarea "Messaged Credit about app incorreclty merging with Enhanced Auto Body (previous…"
radio input "true"
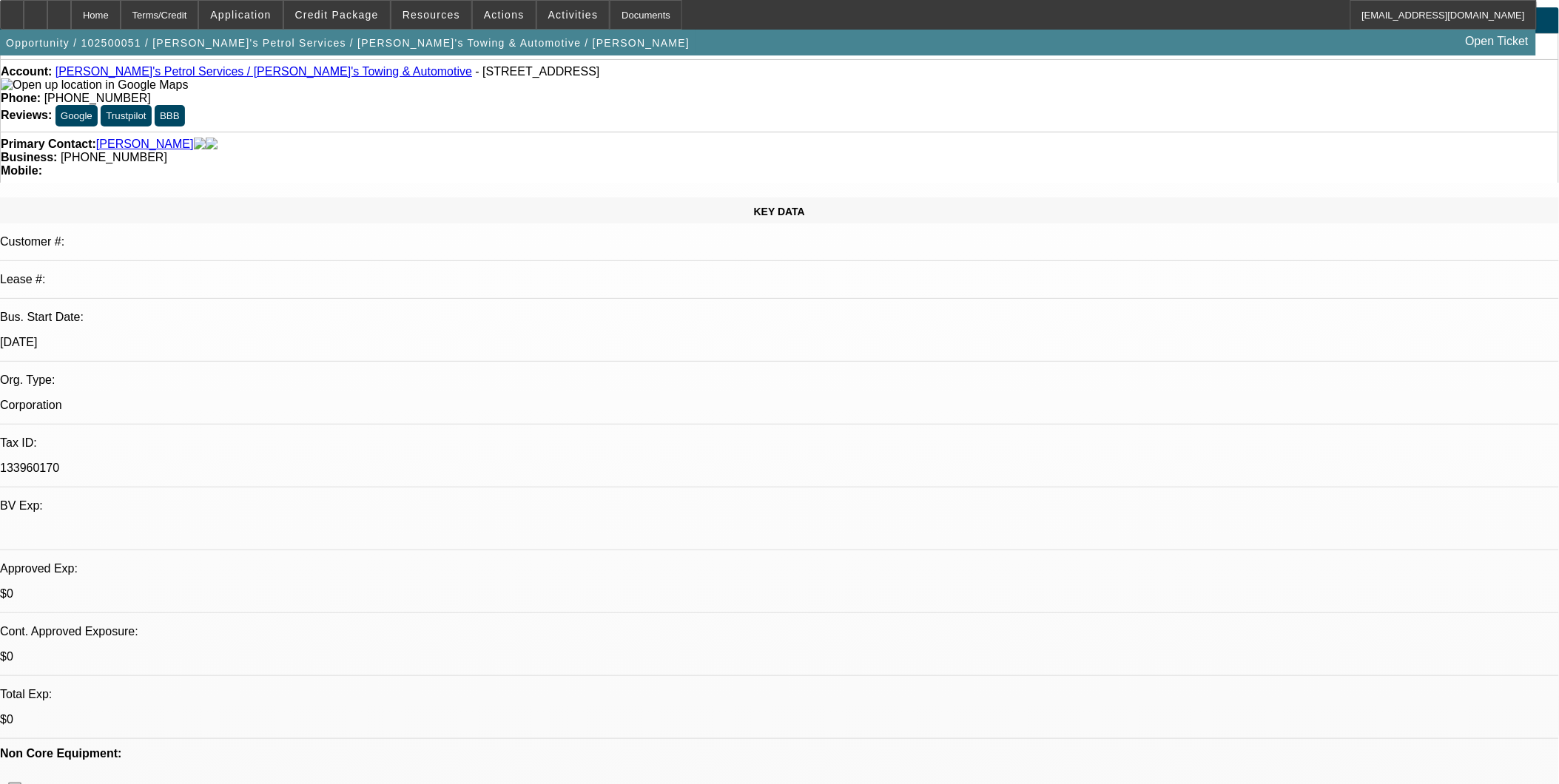
scroll to position [0, 0]
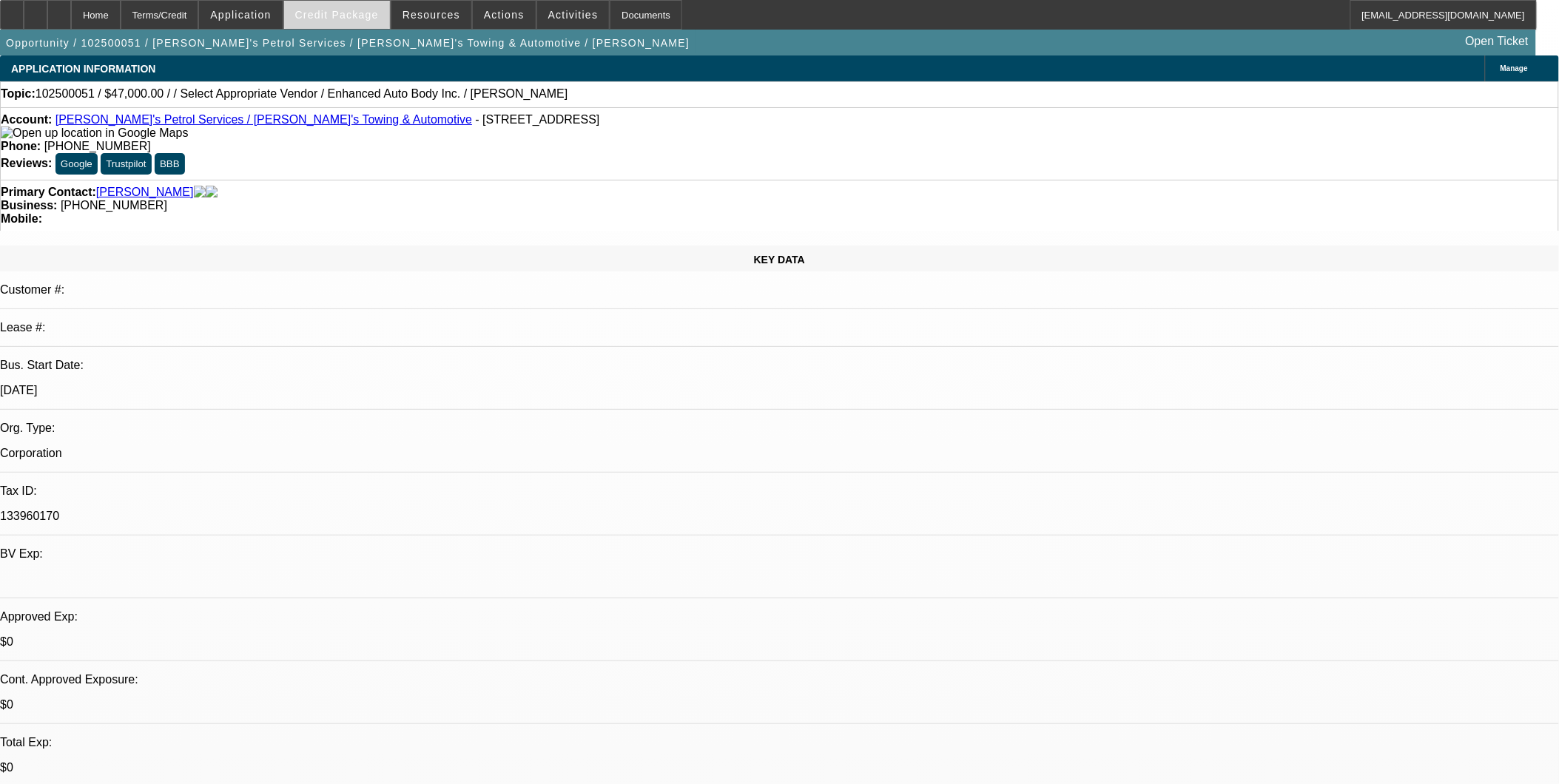
click at [349, 15] on span "Credit Package" at bounding box center [337, 14] width 83 height 12
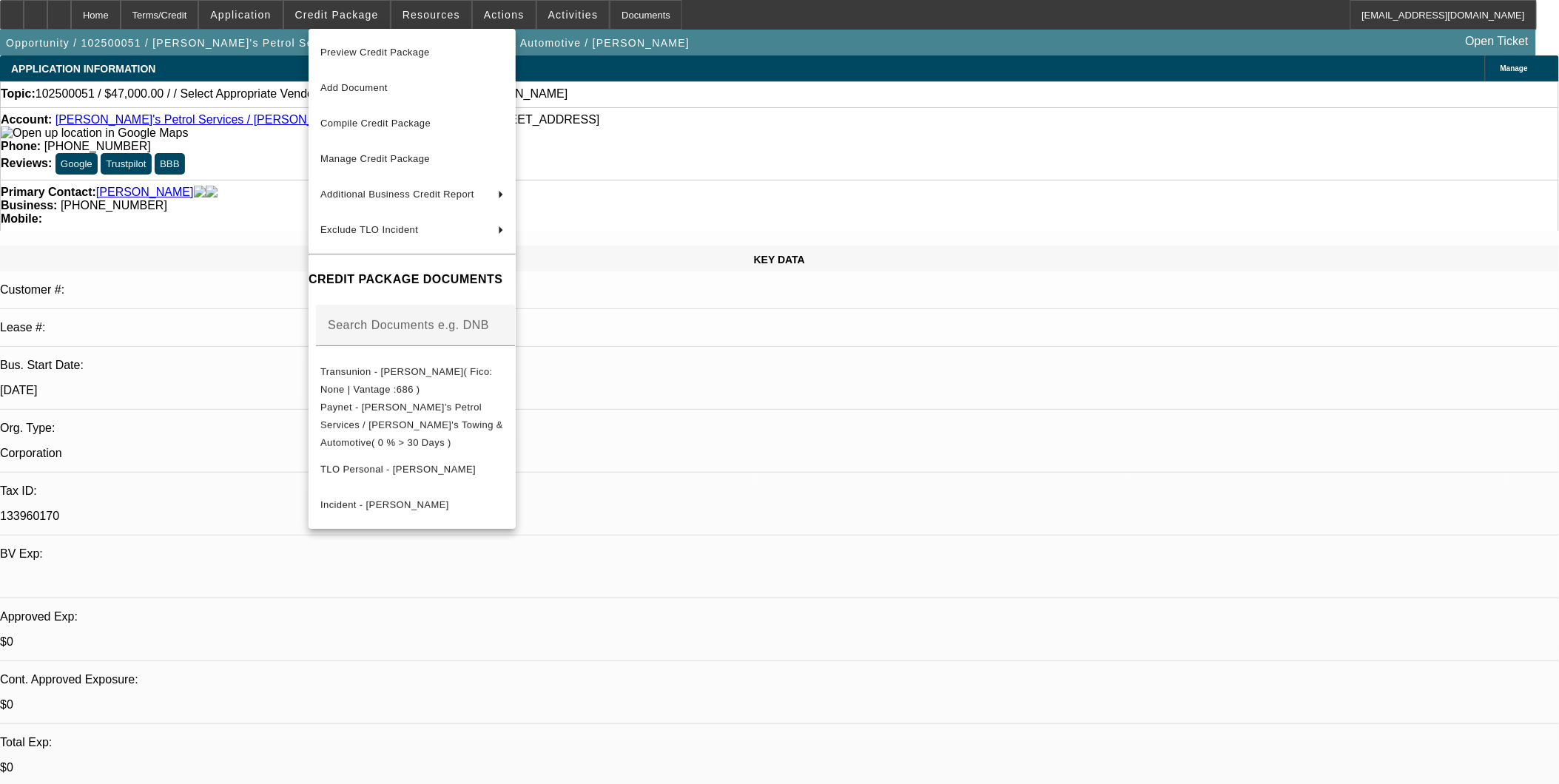
click at [53, 17] on div at bounding box center [780, 392] width 1559 height 784
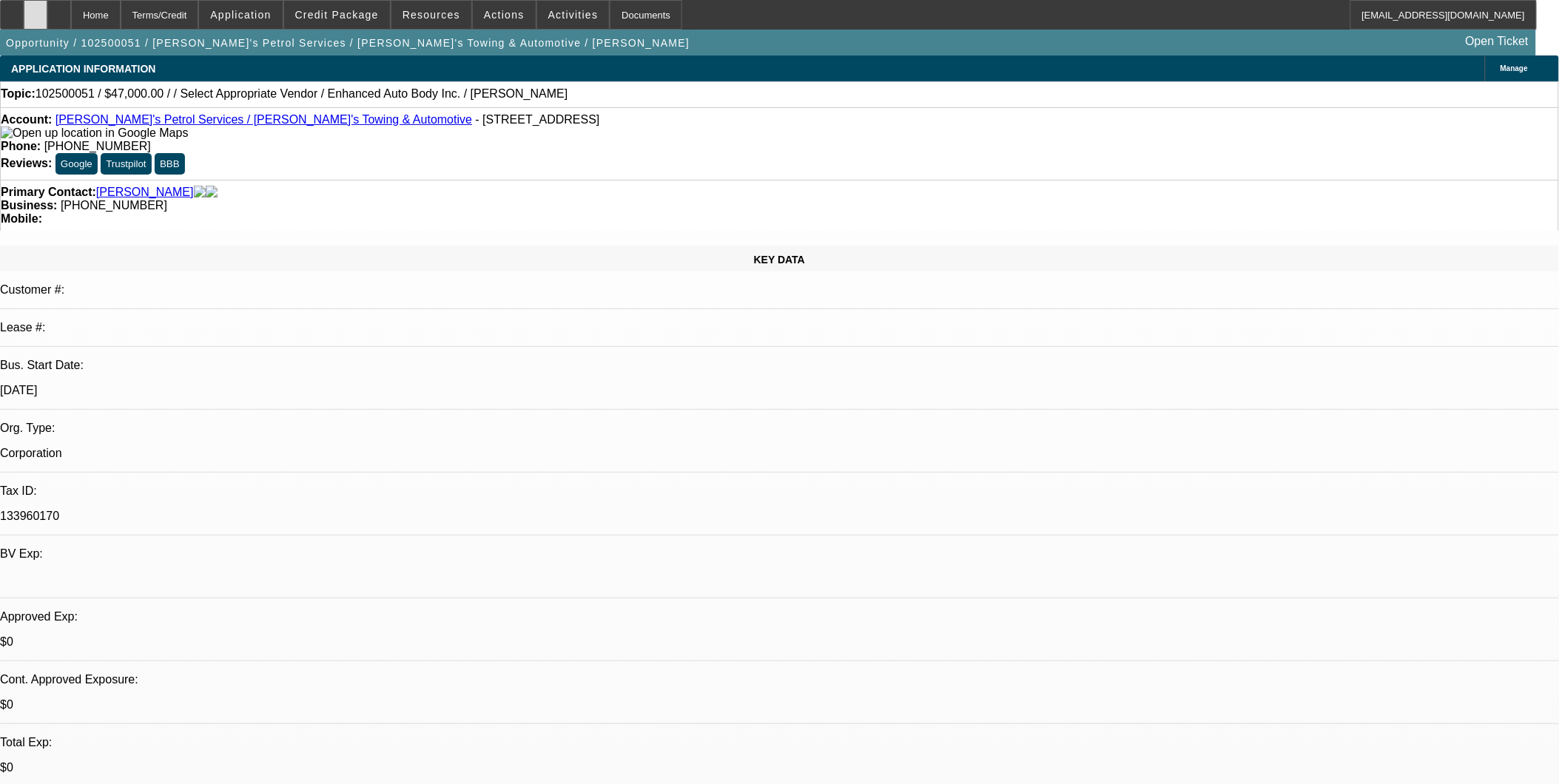
click at [36, 10] on icon at bounding box center [36, 10] width 0 height 0
click at [334, 11] on span "Credit Package" at bounding box center [337, 14] width 83 height 12
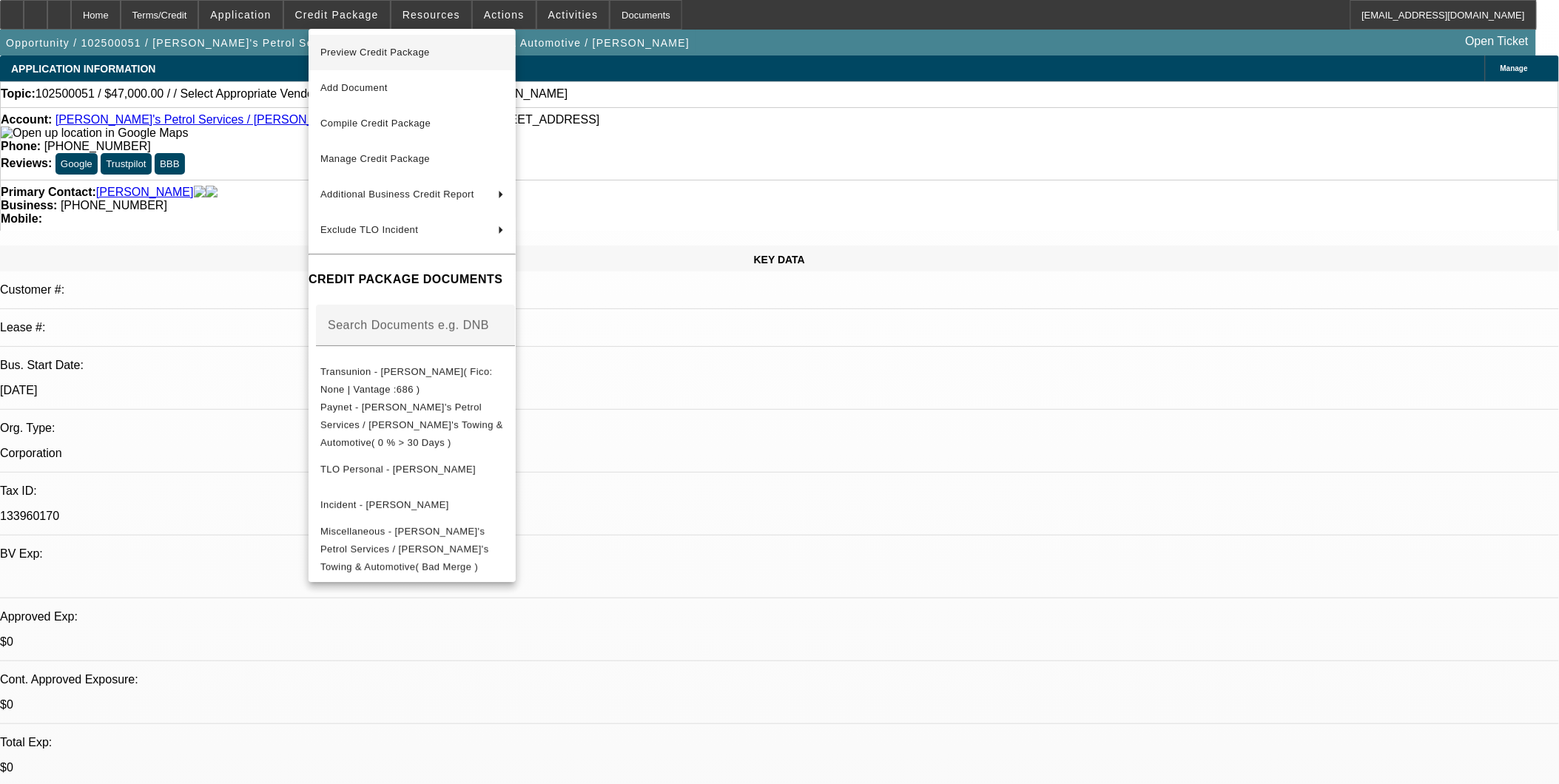
click at [419, 56] on span "Preview Credit Package" at bounding box center [412, 52] width 183 height 17
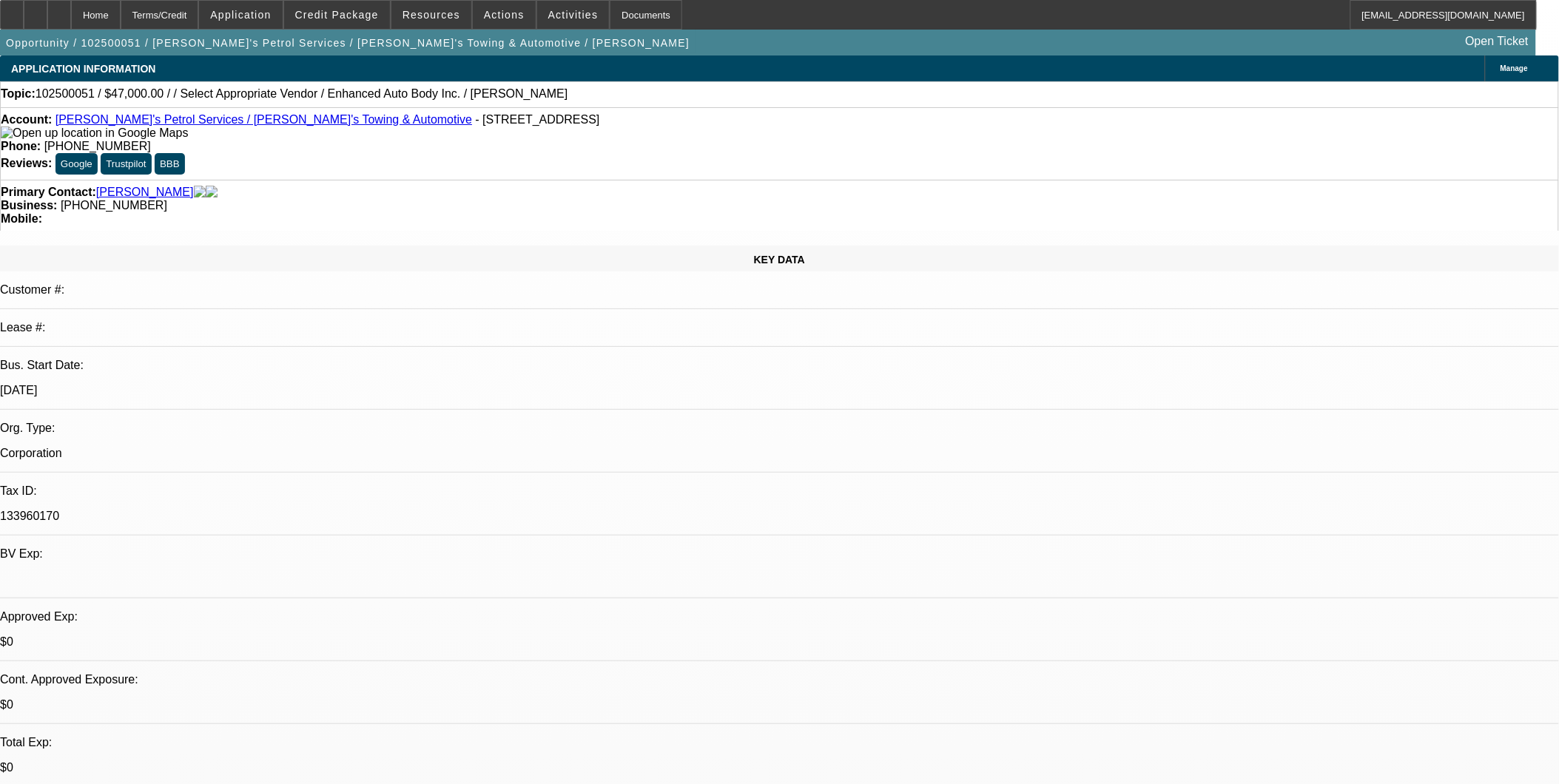
click at [1501, 67] on span "Manage" at bounding box center [1515, 68] width 27 height 8
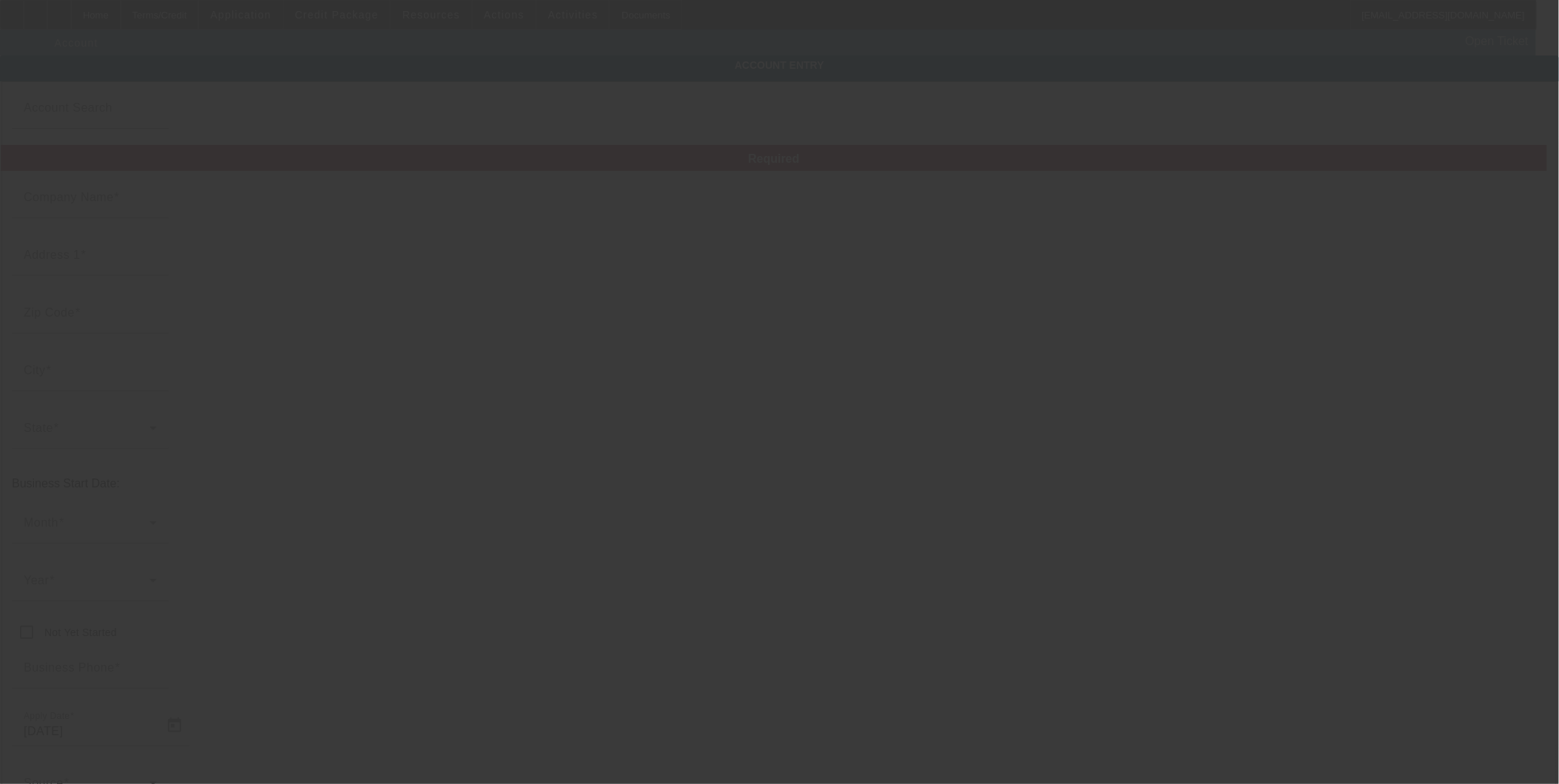
type input "[PERSON_NAME]'s Petrol Services / [PERSON_NAME]'s Towing & Automotive"
type input "[STREET_ADDRESS]"
type input "10977"
type input "[GEOGRAPHIC_DATA]"
type input "[PHONE_NUMBER]"
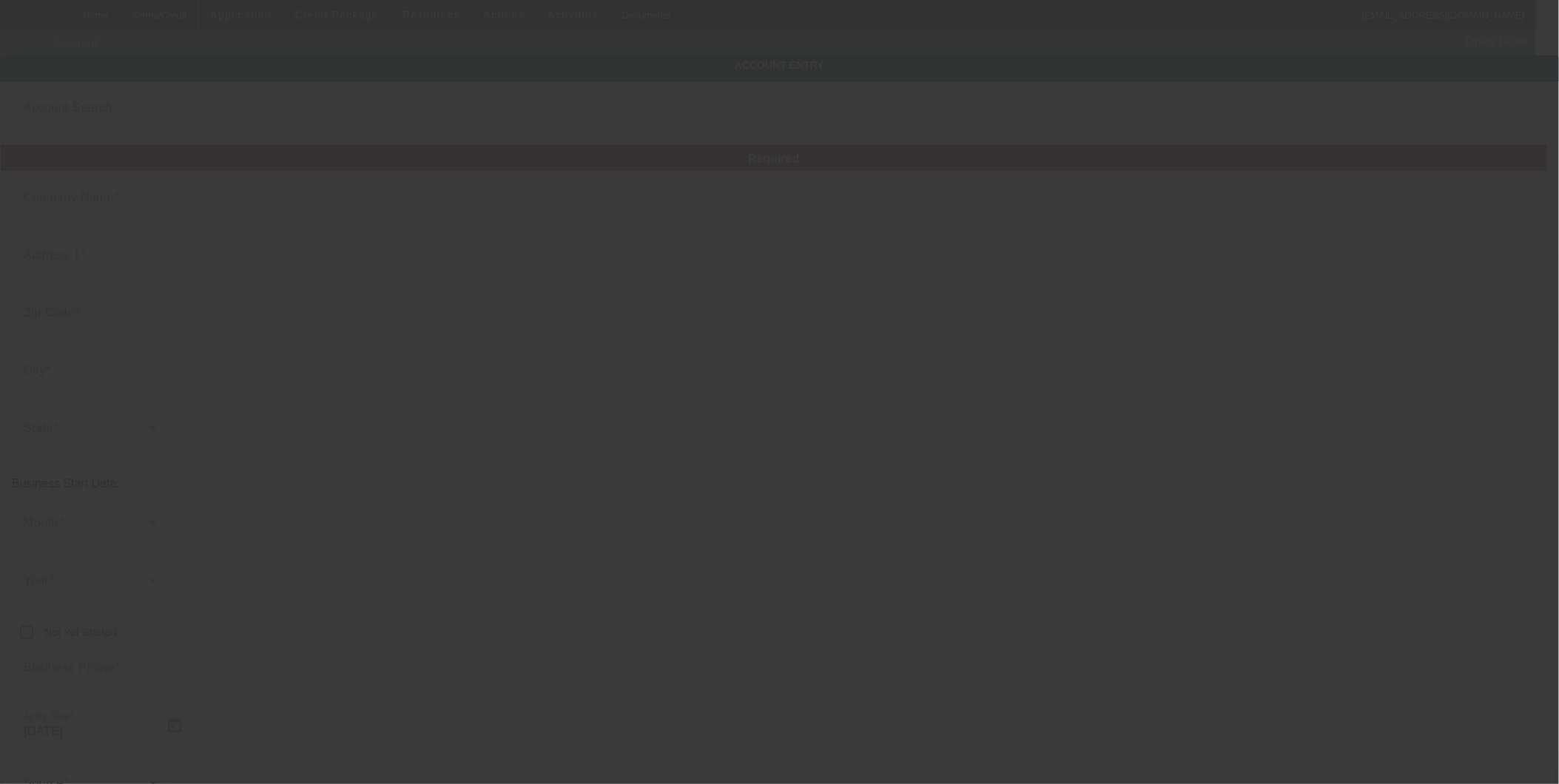
type input "[EMAIL_ADDRESS][DOMAIN_NAME]"
type input "133960170"
type input "[URL][DOMAIN_NAME]"
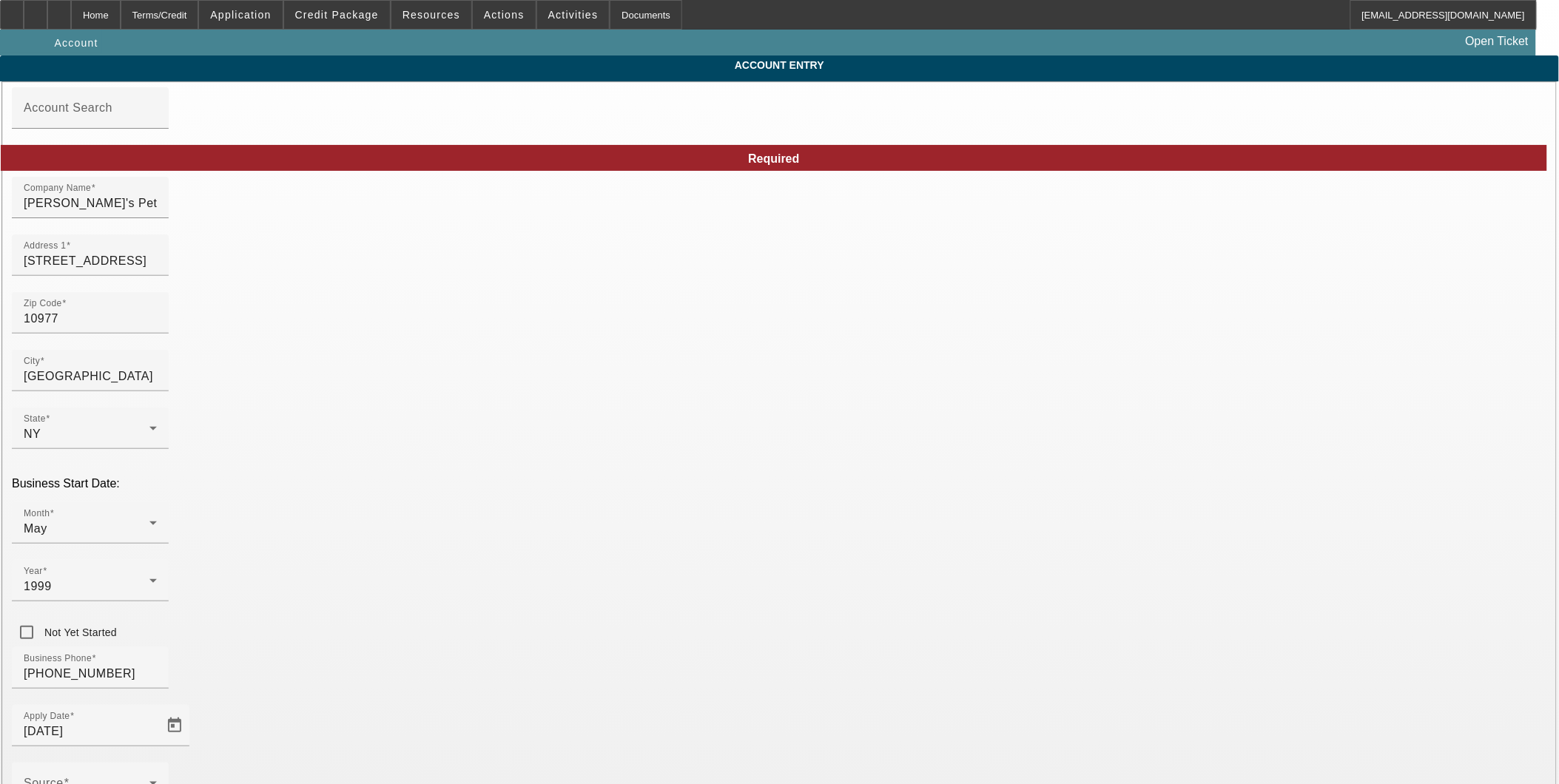
type input "[DATE]"
click at [121, 19] on div "Home" at bounding box center [95, 14] width 49 height 29
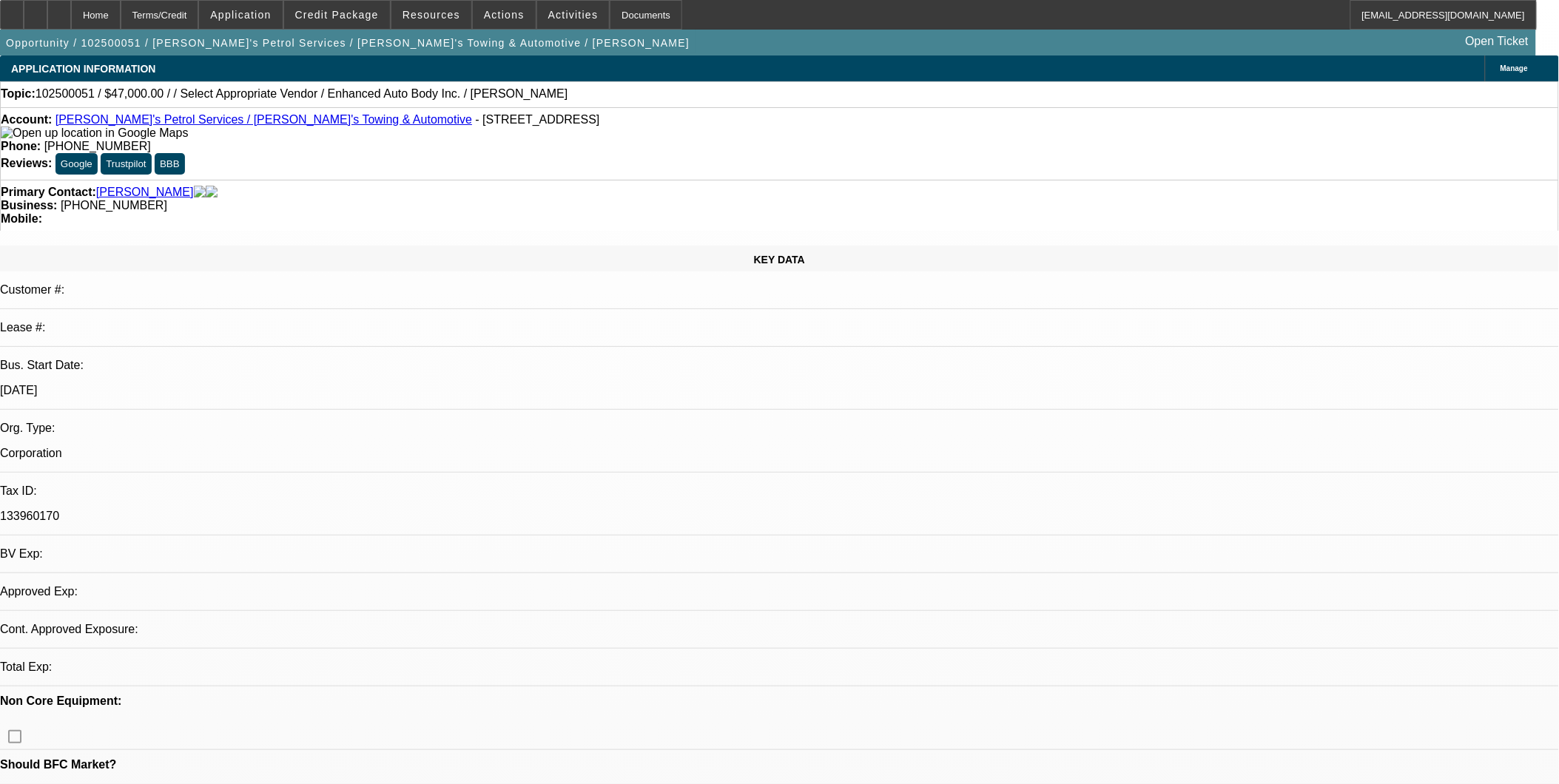
select select "0"
select select "2"
select select "0.1"
select select "4"
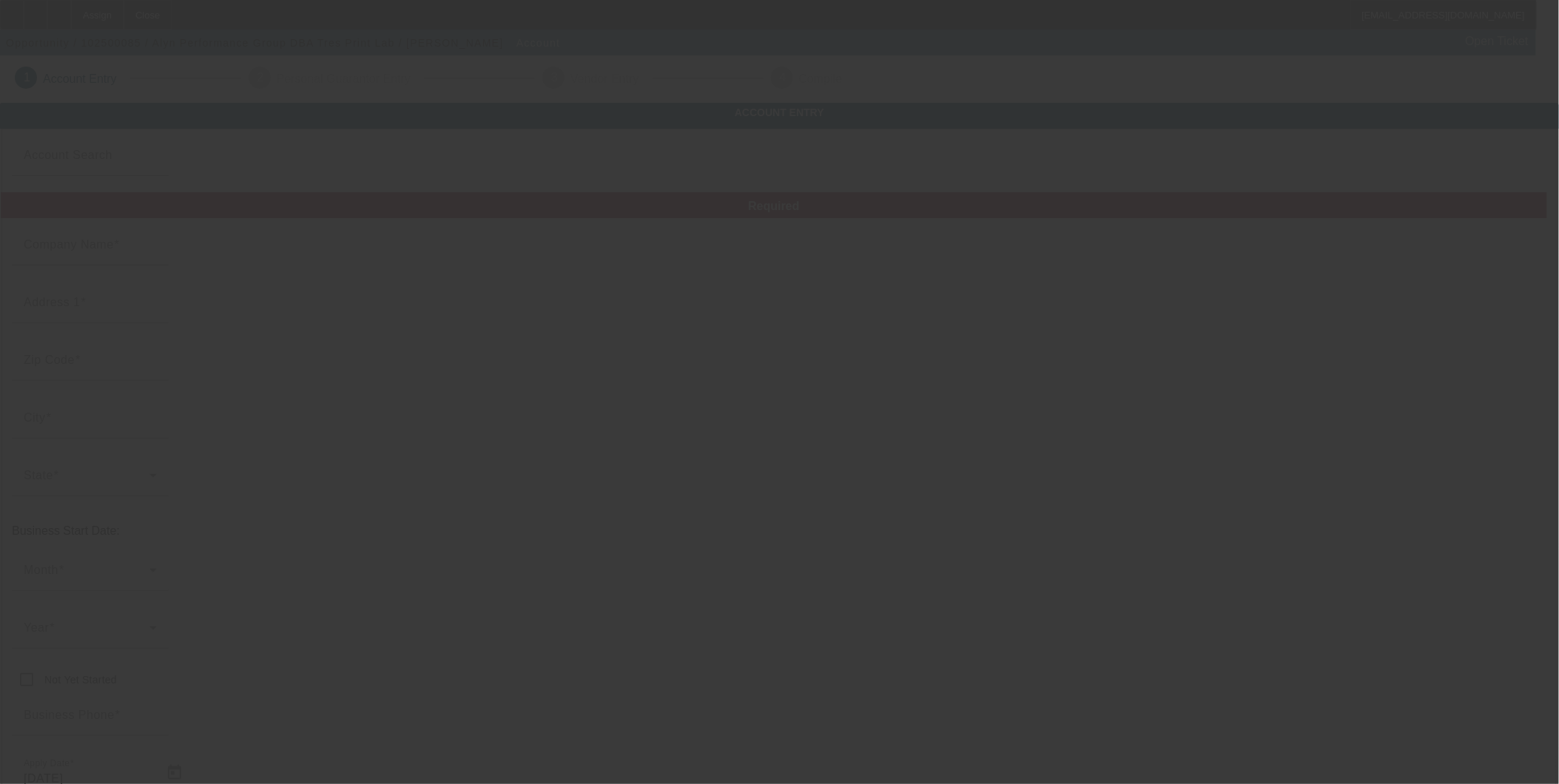
type input "Alyn Performance Group"
type input "2903 Longfellow Court"
type input "78041"
type input "Laredo"
type input "(956) 237-2338"
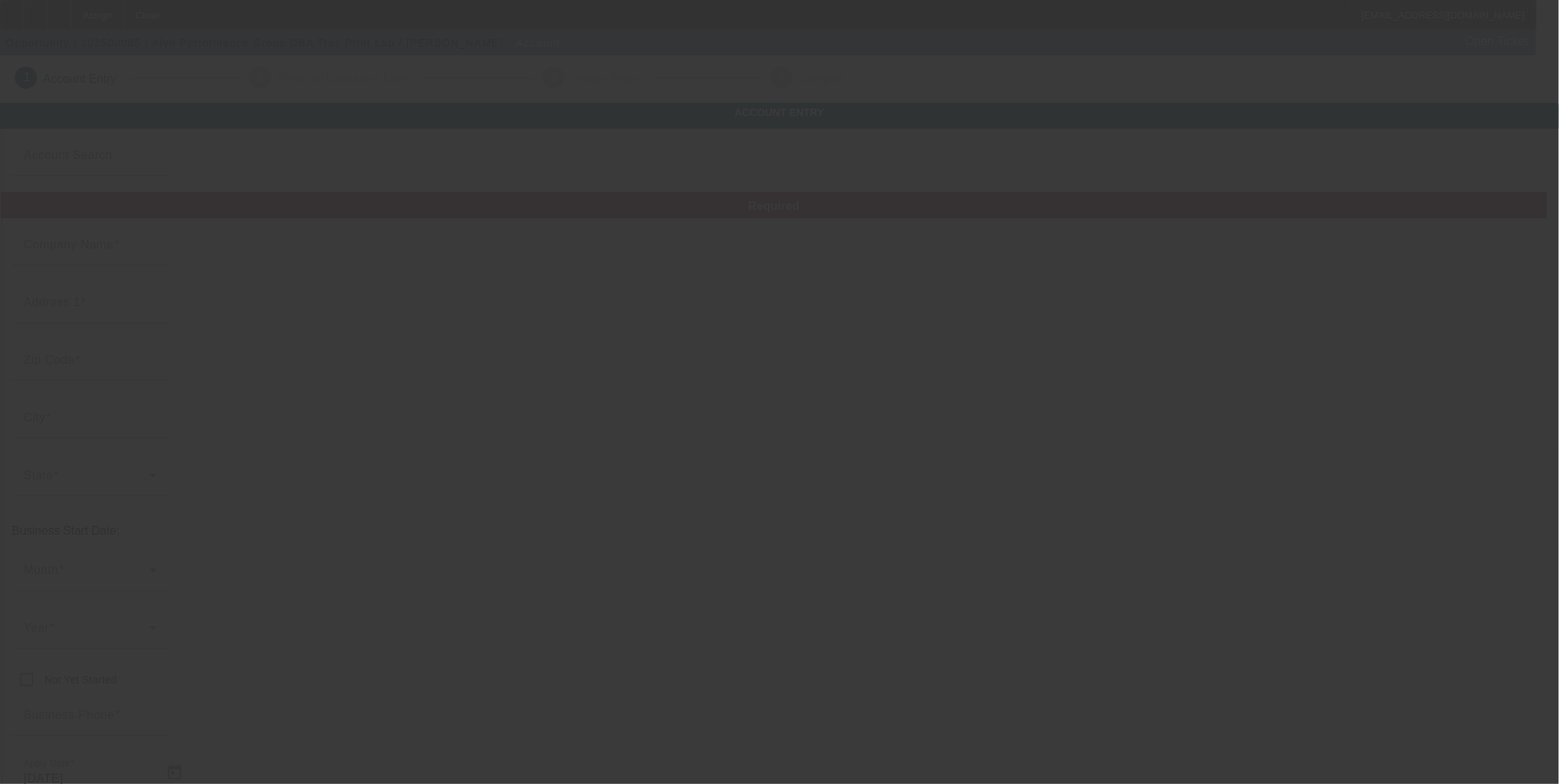
type input "Tres Print Lab"
type input "alexadeanda@gmail.com"
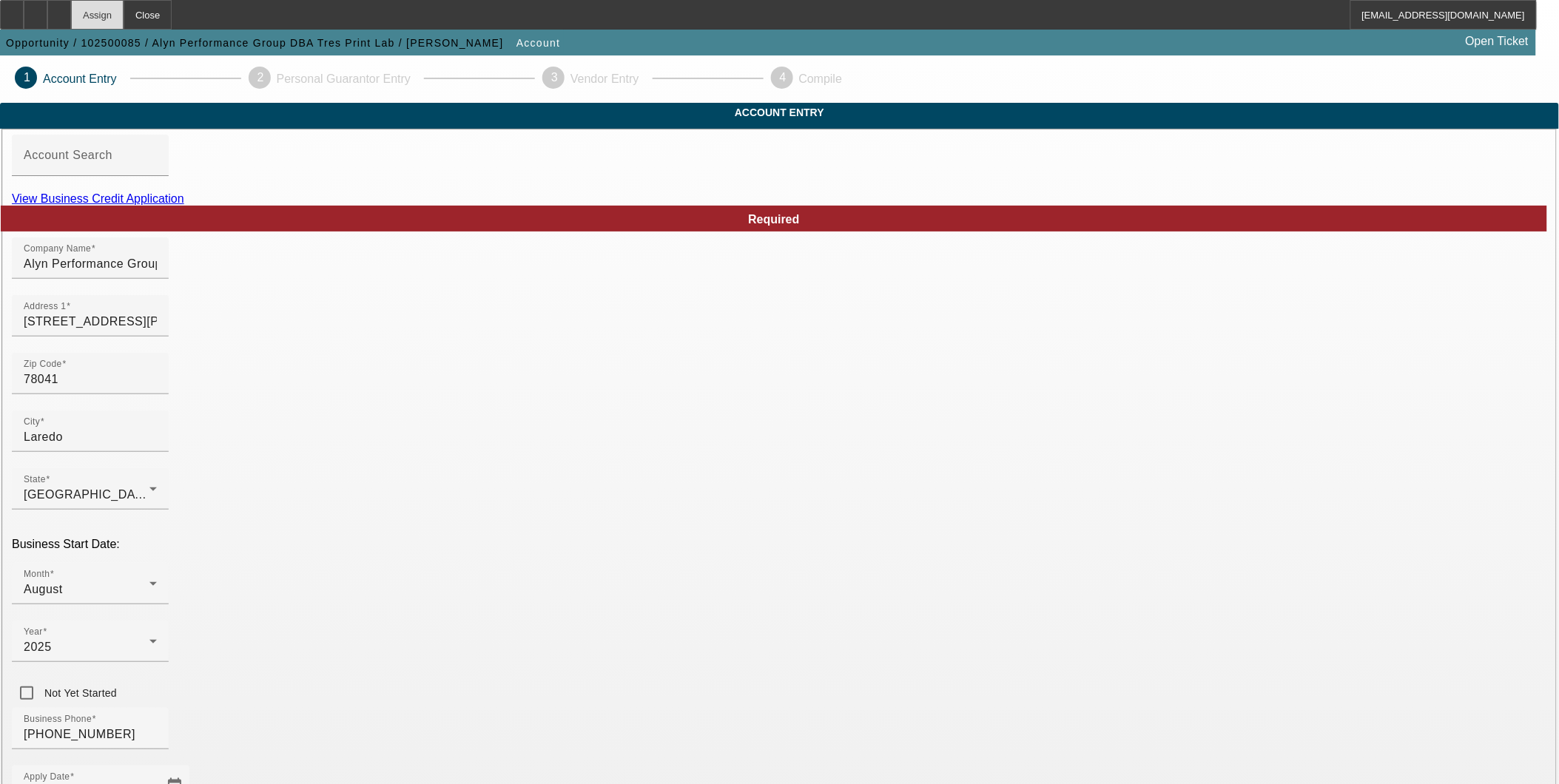
click at [124, 17] on div "Assign" at bounding box center [97, 14] width 52 height 29
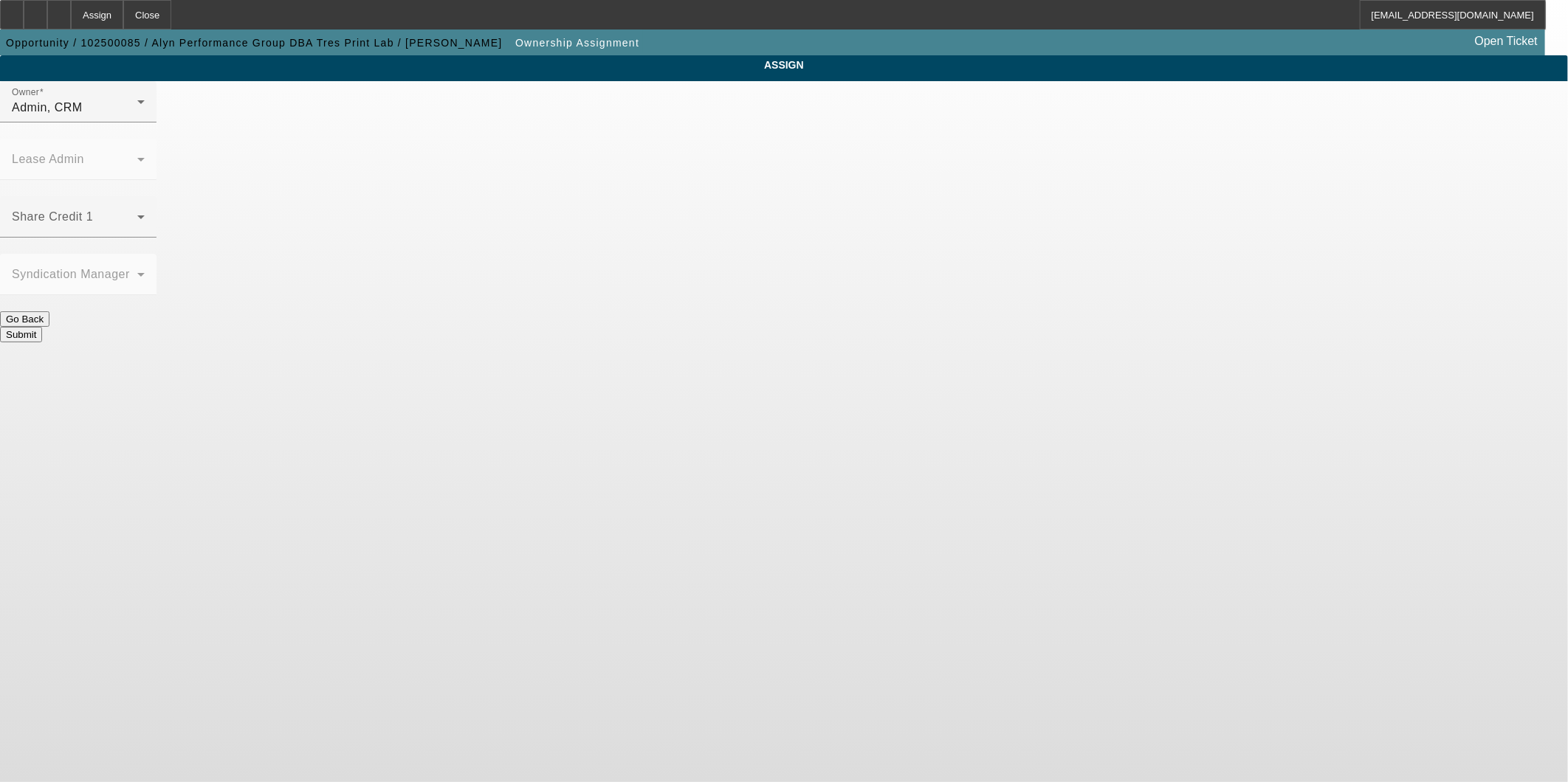
click at [137, 116] on div "Admin, CRM" at bounding box center [74, 108] width 125 height 17
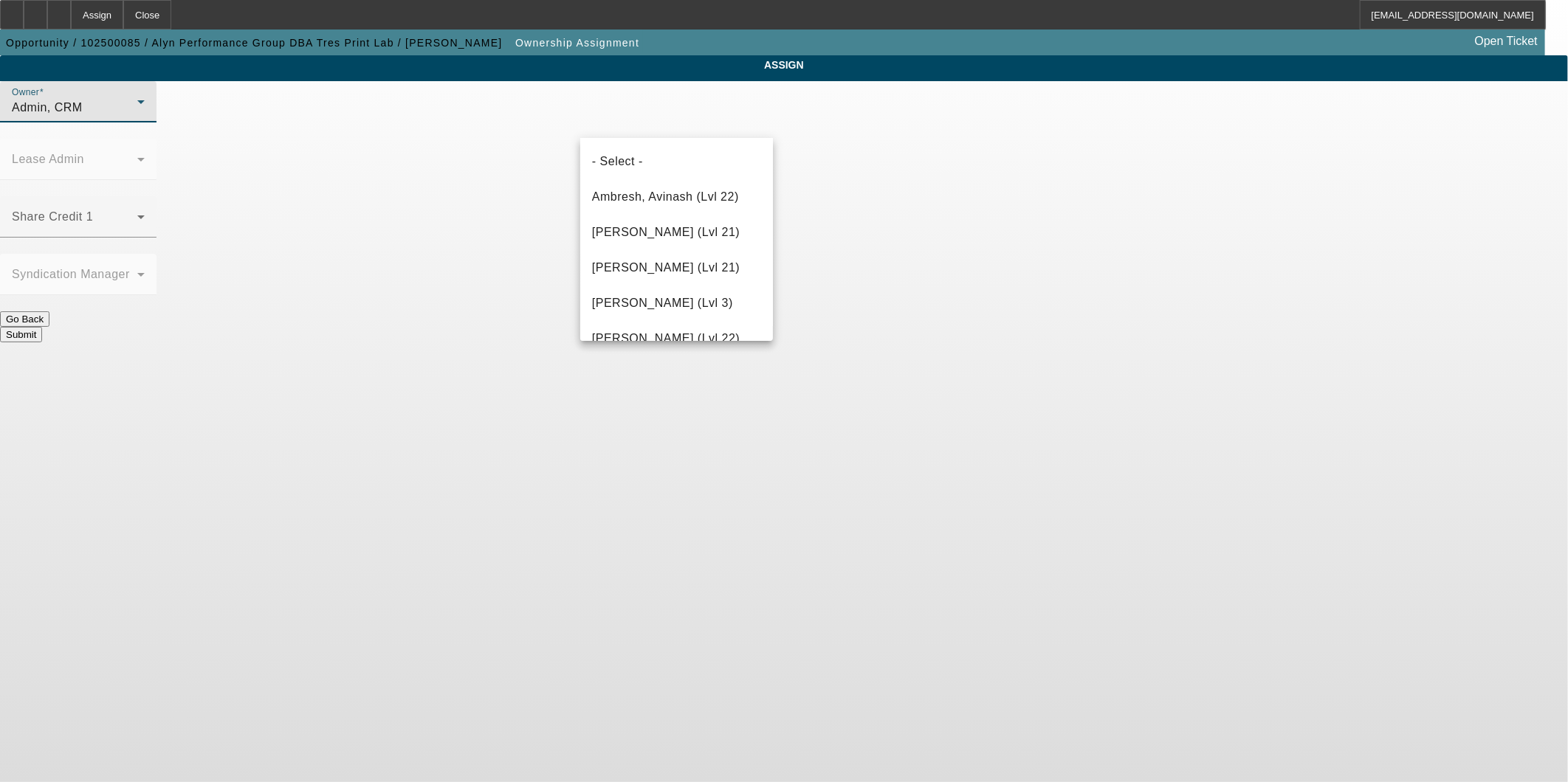
scroll to position [2105, 0]
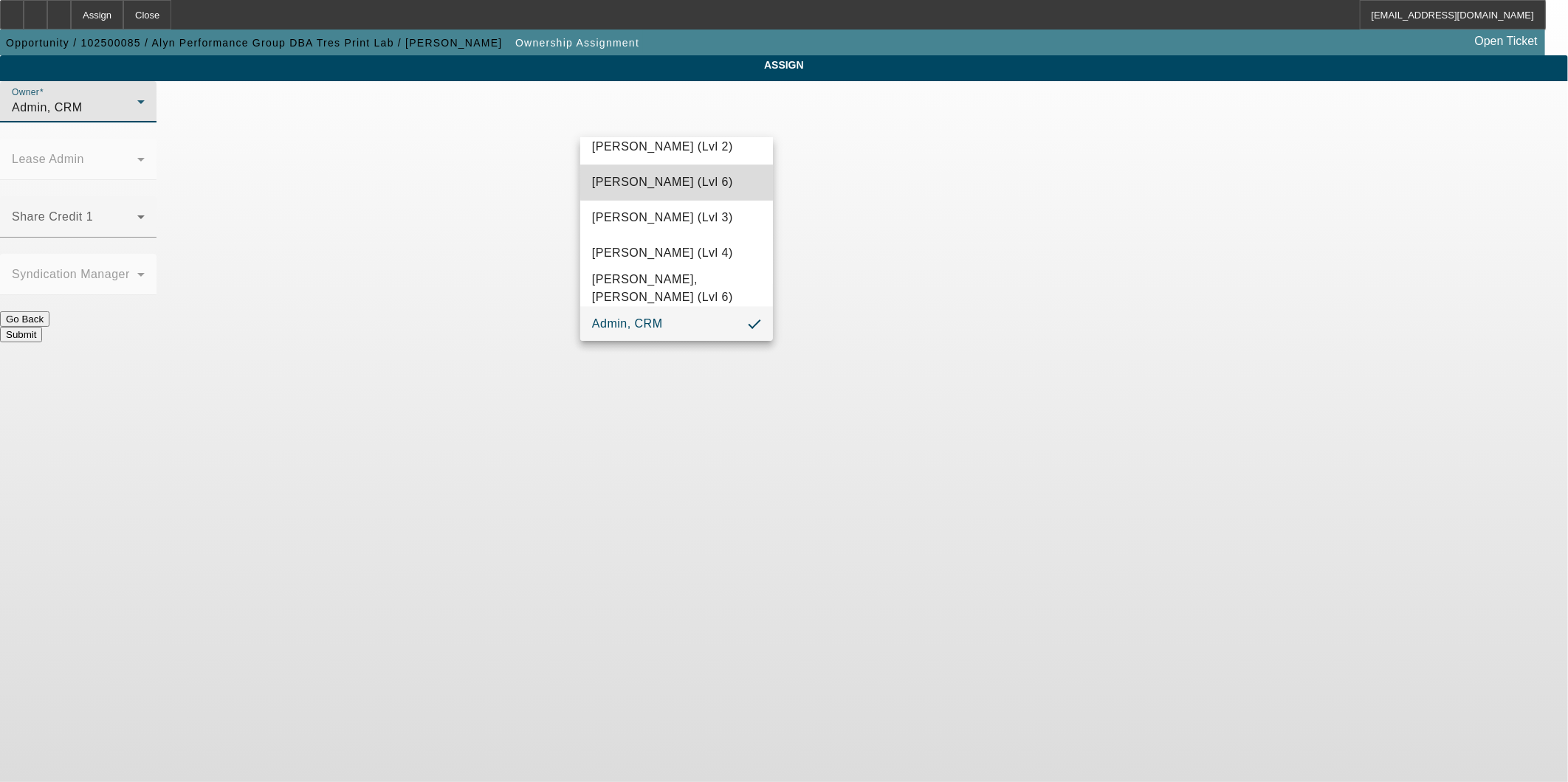
click at [698, 181] on span "Wesolowski, John (Lvl 6)" at bounding box center [663, 182] width 141 height 17
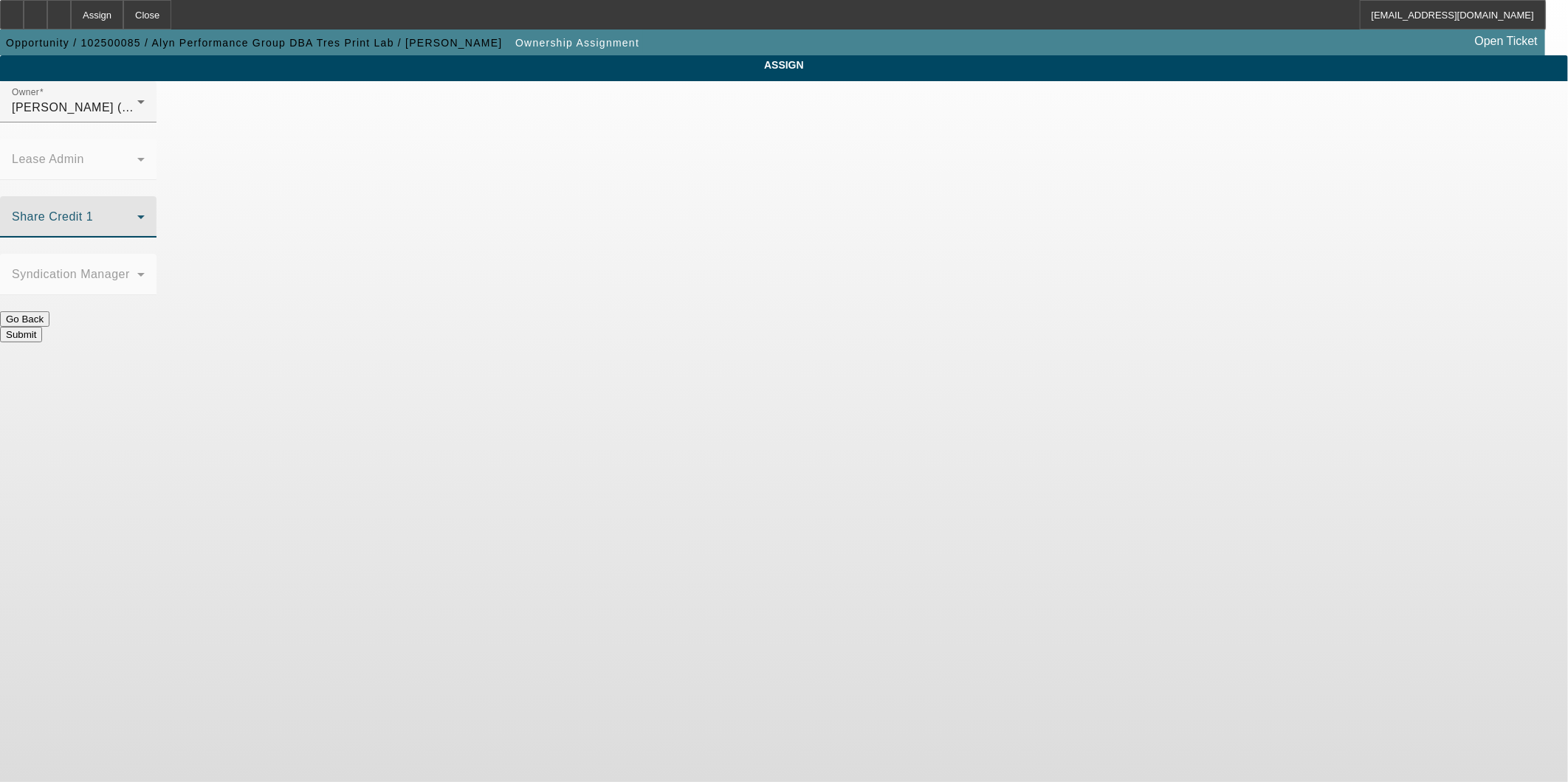
click at [137, 214] on span at bounding box center [74, 222] width 125 height 17
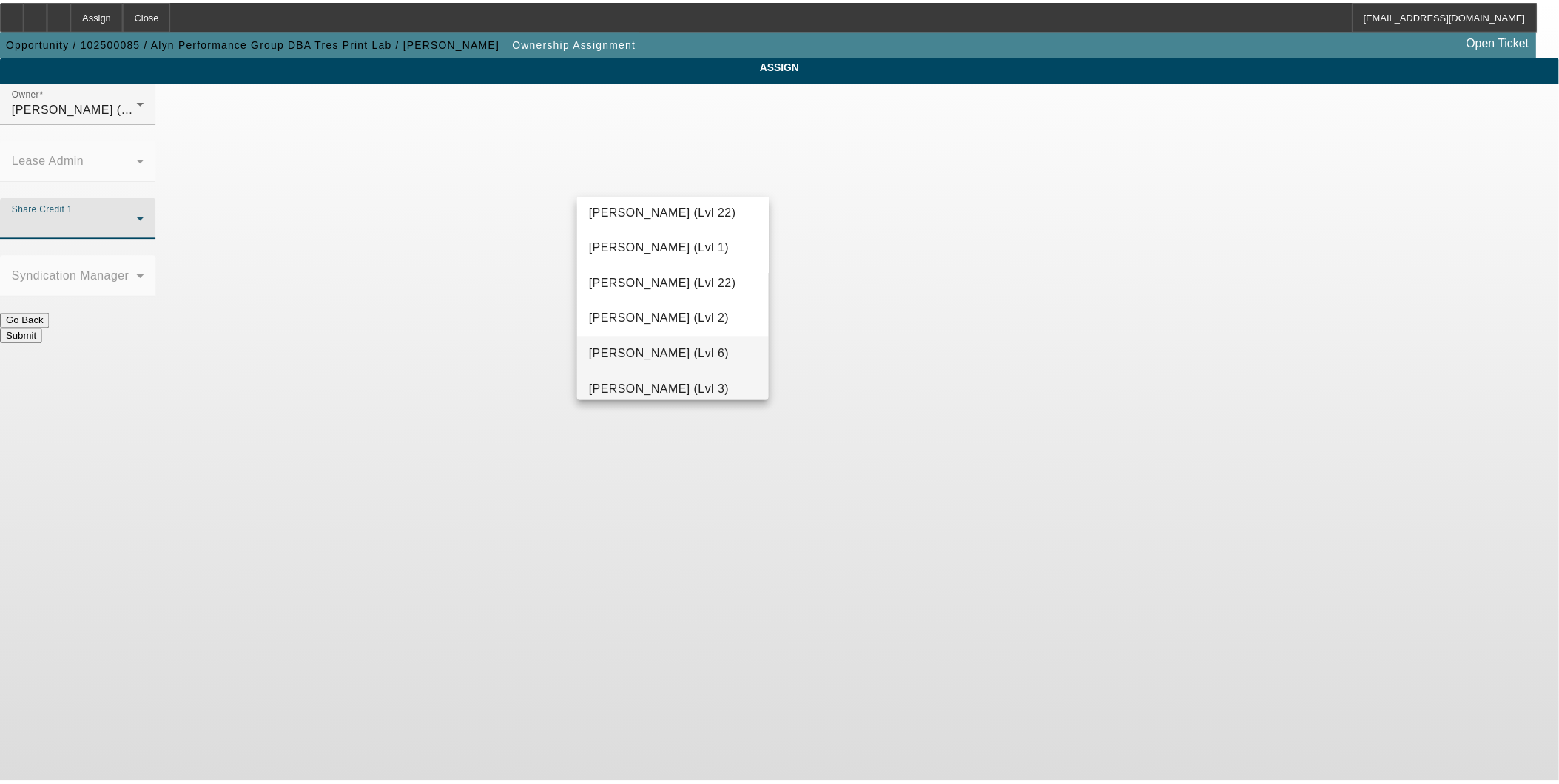
scroll to position [1872, 0]
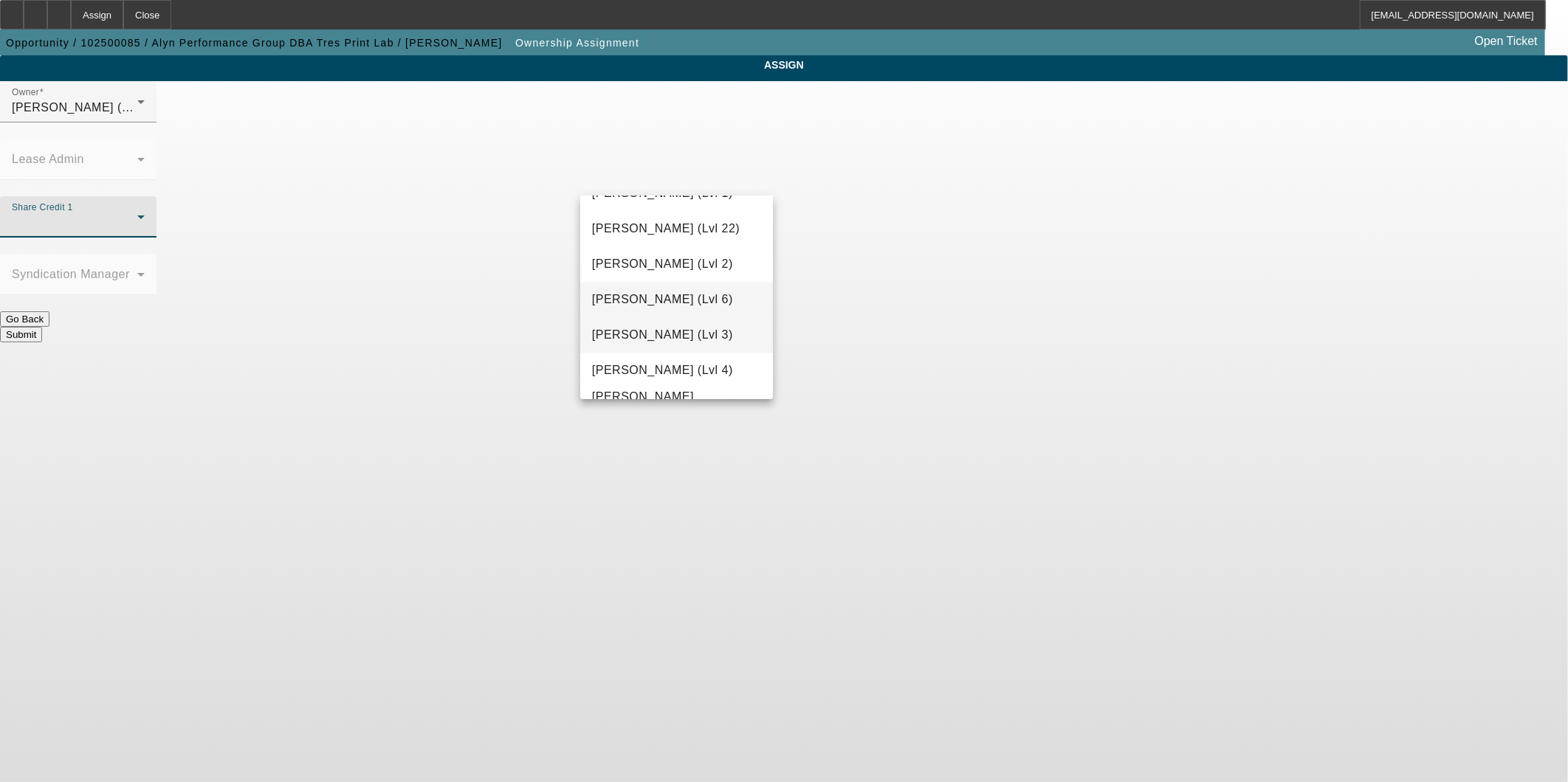
click at [668, 340] on span "Wesolowski, Tyler (Lvl 3)" at bounding box center [663, 336] width 141 height 17
click at [42, 327] on button "Submit" at bounding box center [21, 335] width 42 height 16
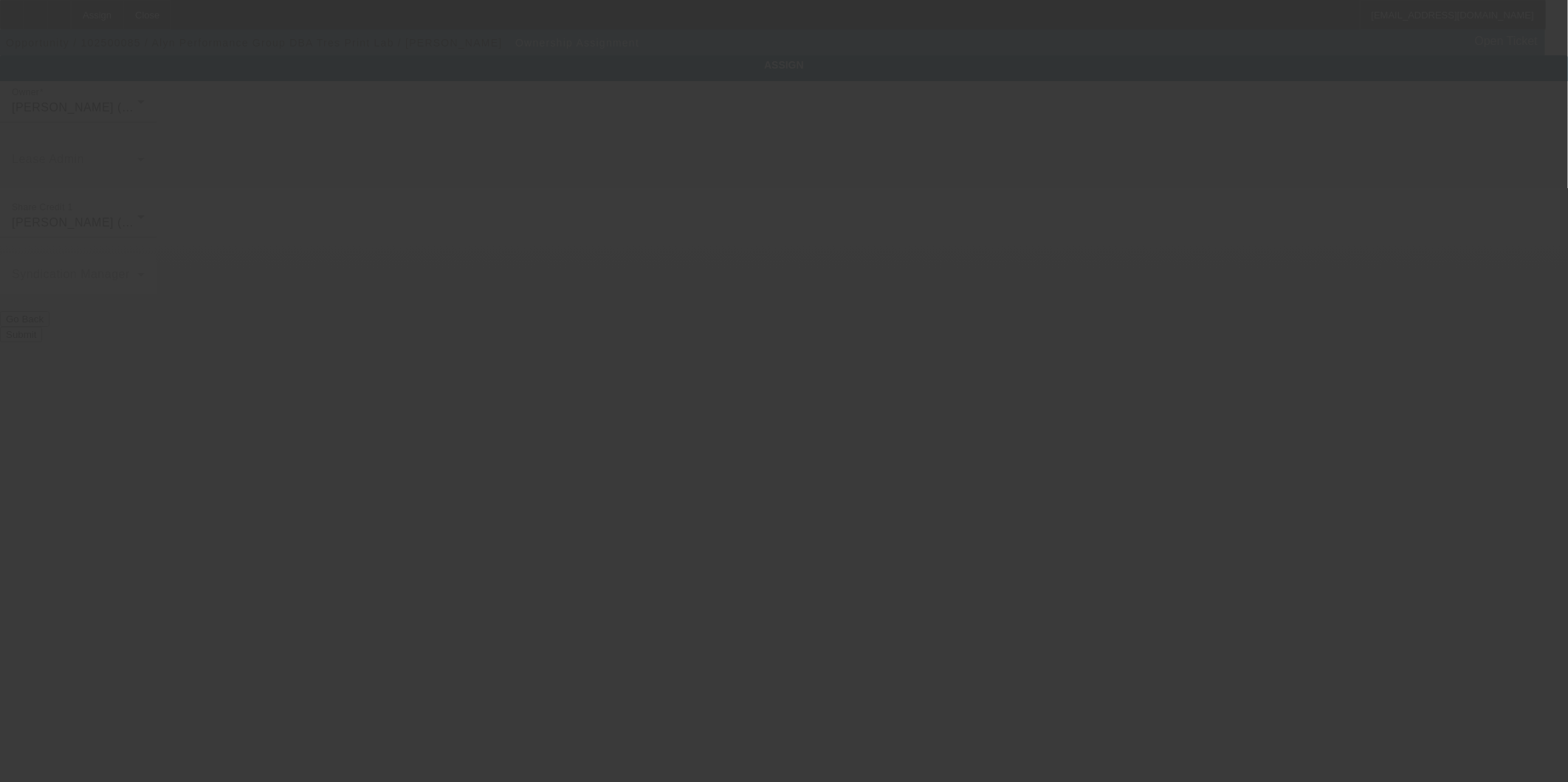
click at [1200, 188] on div at bounding box center [784, 391] width 1568 height 782
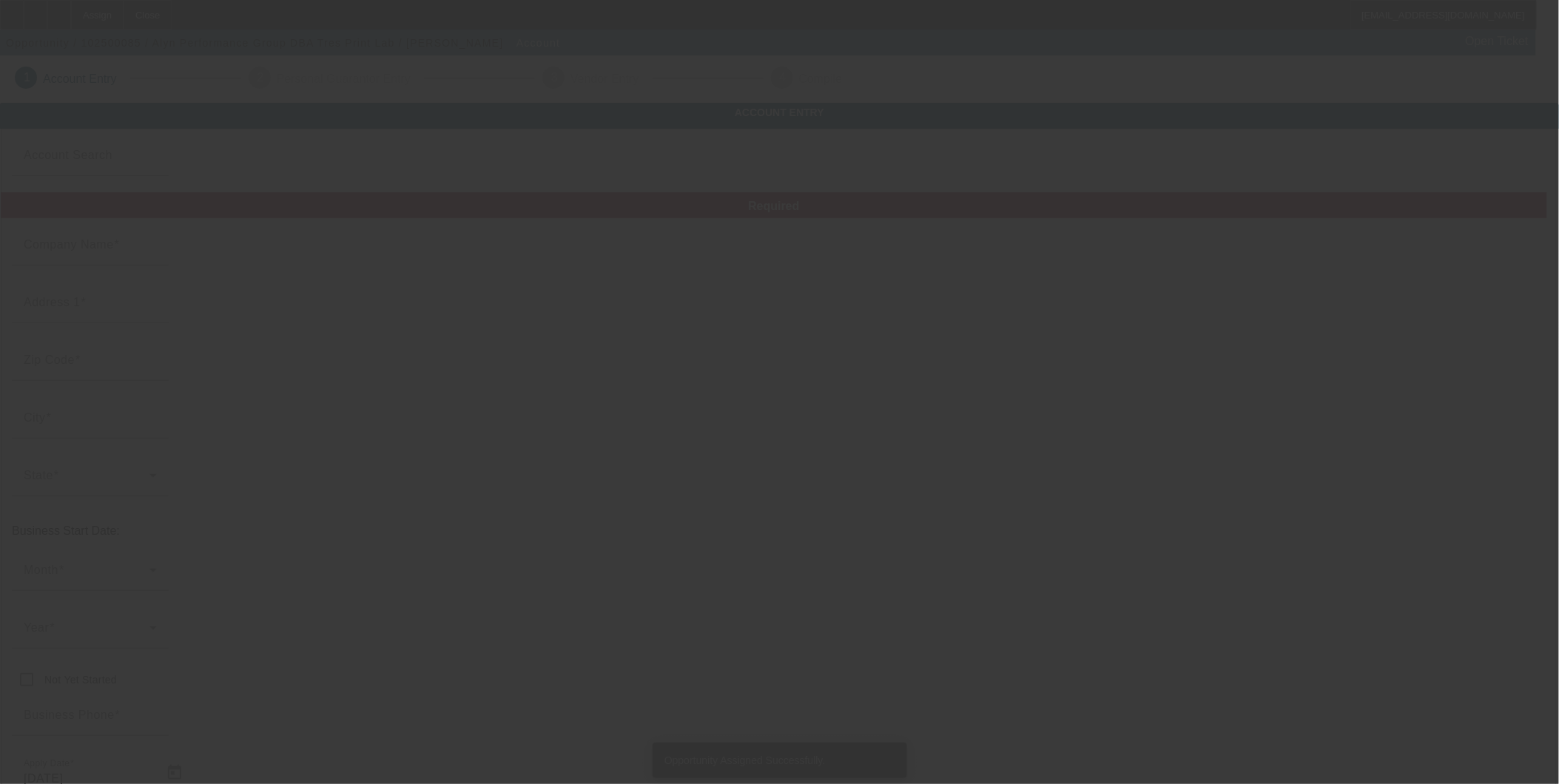
type input "Alyn Performance Group"
type input "2903 Longfellow Court"
type input "78041"
type input "Laredo"
type input "(956) 237-2338"
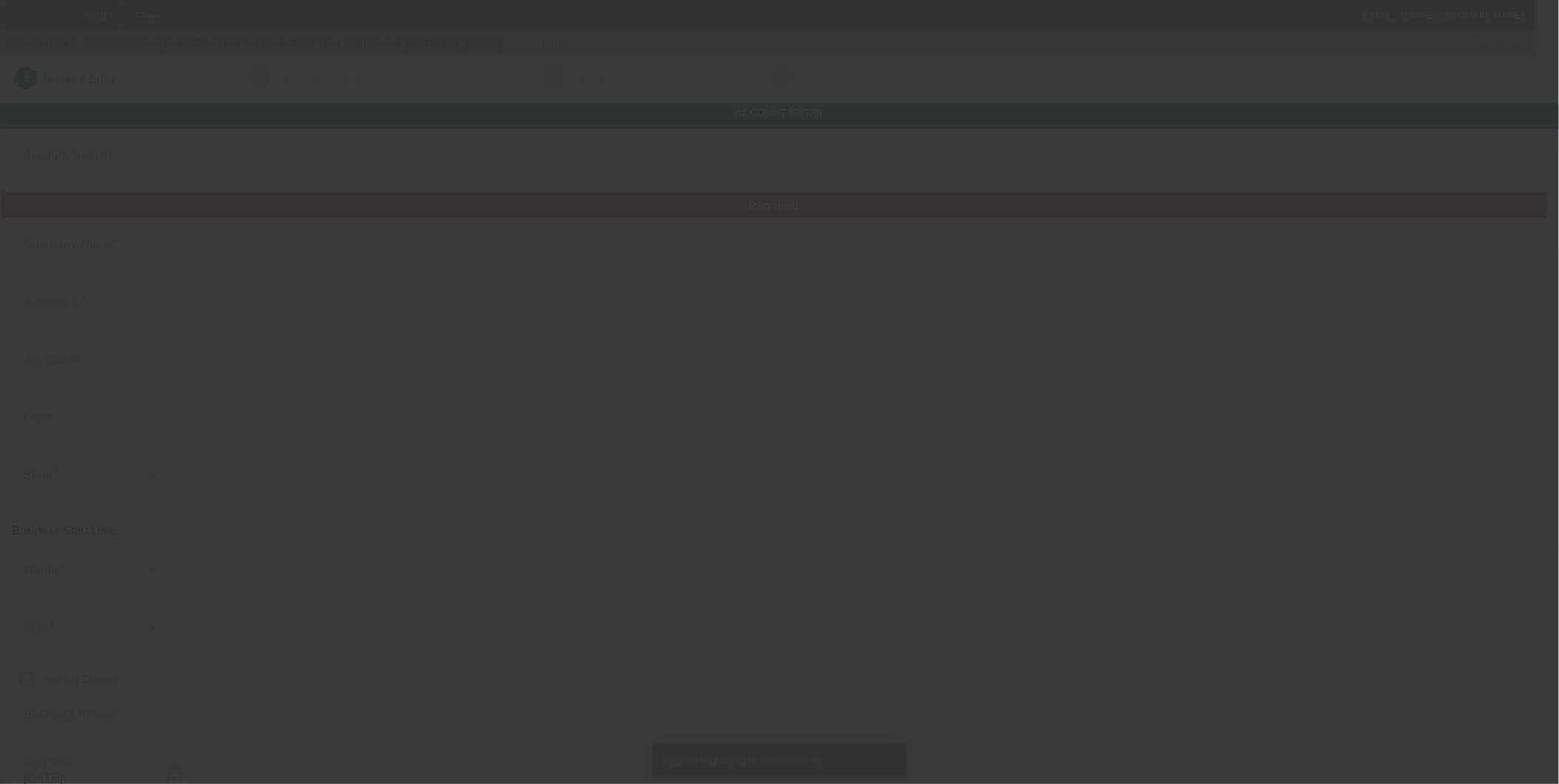
type input "Tres Print Lab"
type input "alexadeanda@gmail.com"
